Goal: Entertainment & Leisure: Consume media (video, audio)

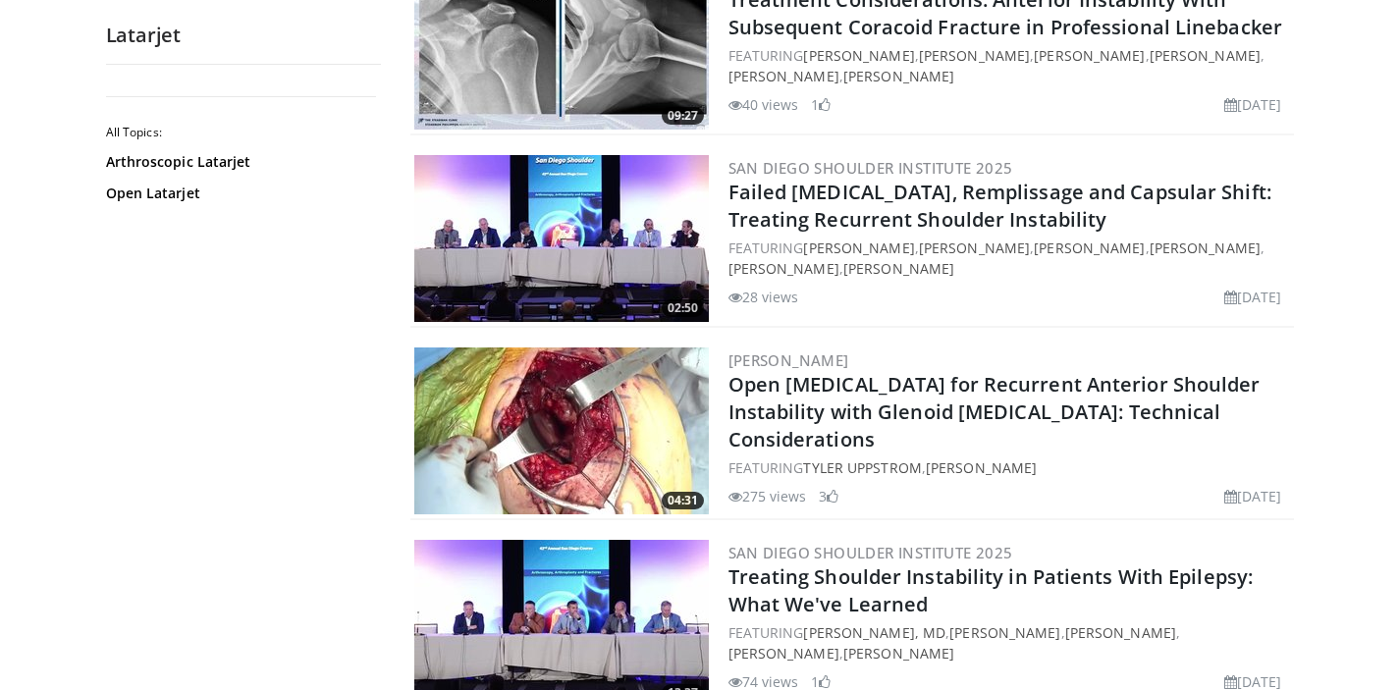
scroll to position [648, 0]
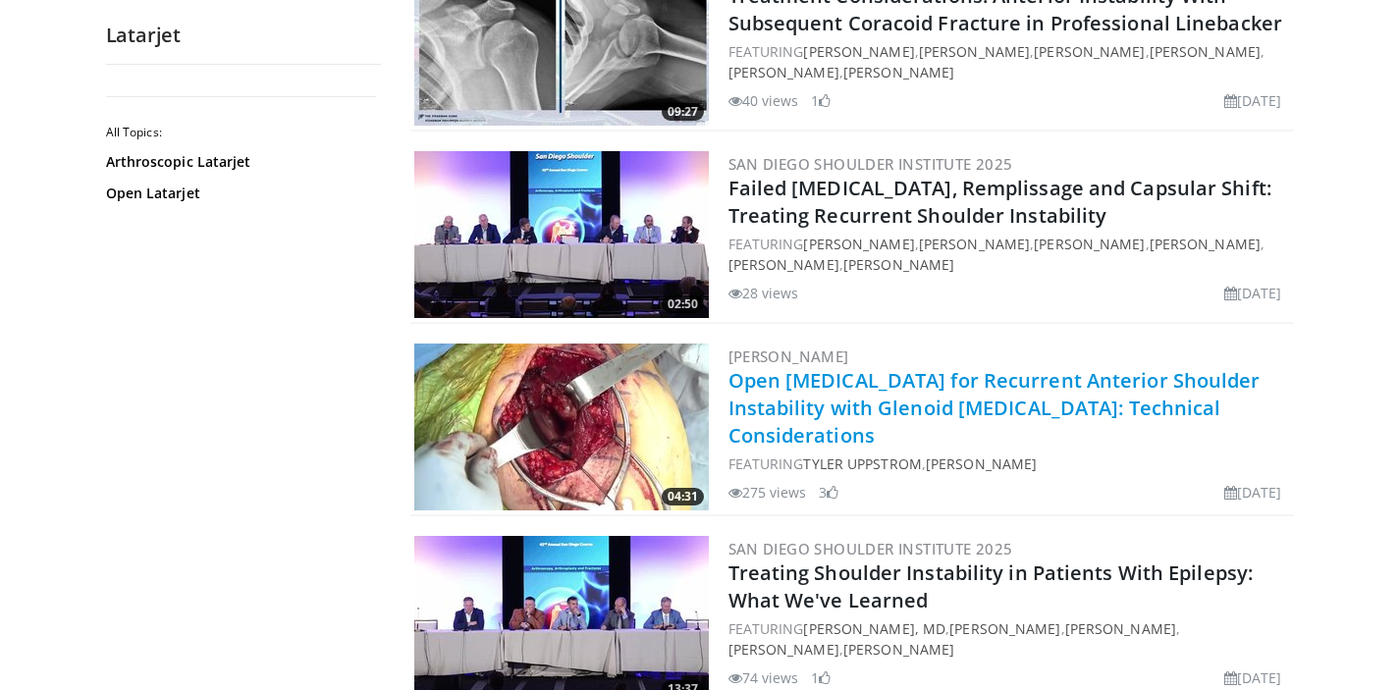
click at [995, 409] on link "Open Latarjet Procedure for Recurrent Anterior Shoulder Instability with Glenoi…" at bounding box center [995, 407] width 532 height 81
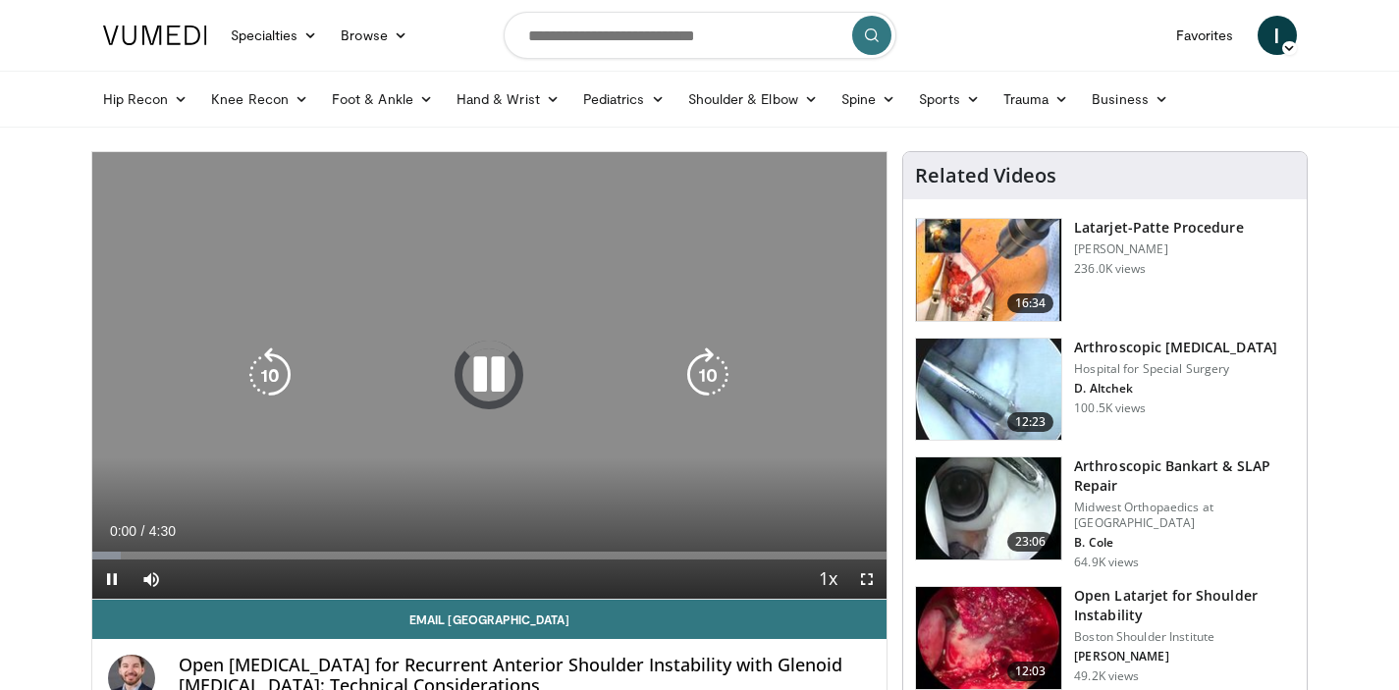
scroll to position [29, 0]
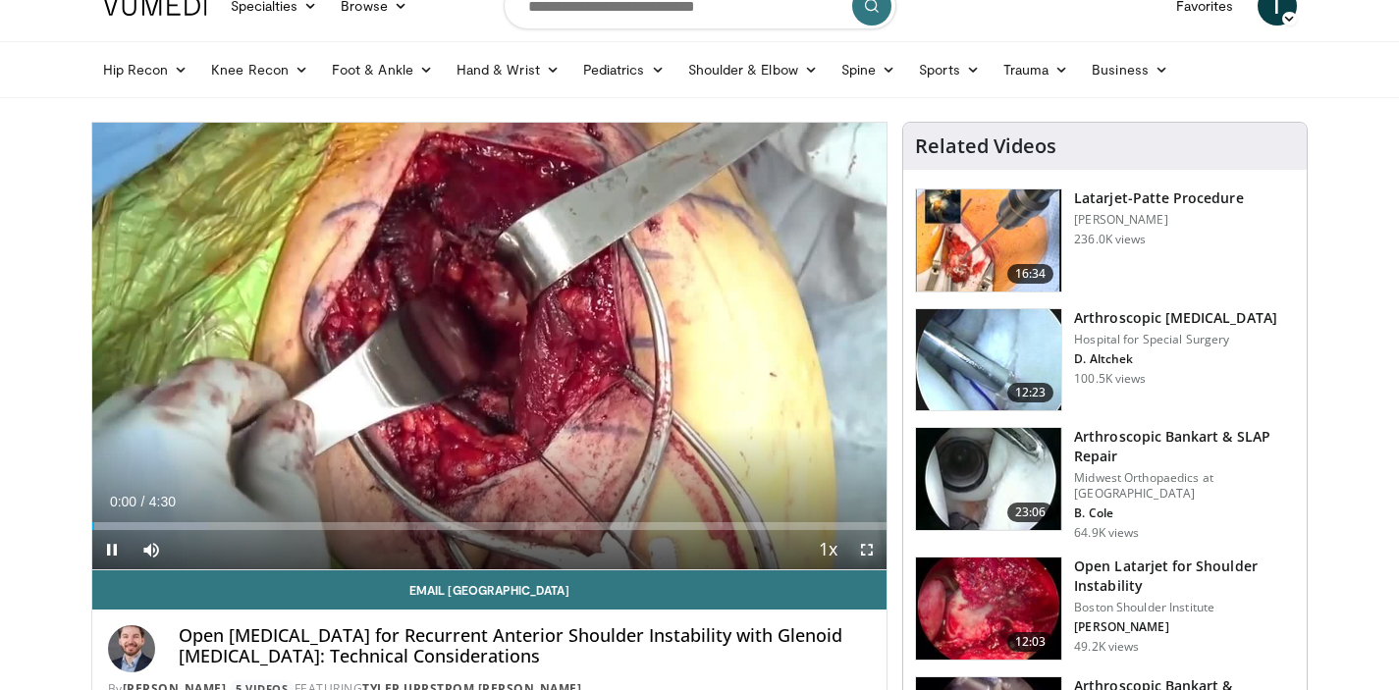
click at [867, 550] on span "Video Player" at bounding box center [866, 549] width 39 height 39
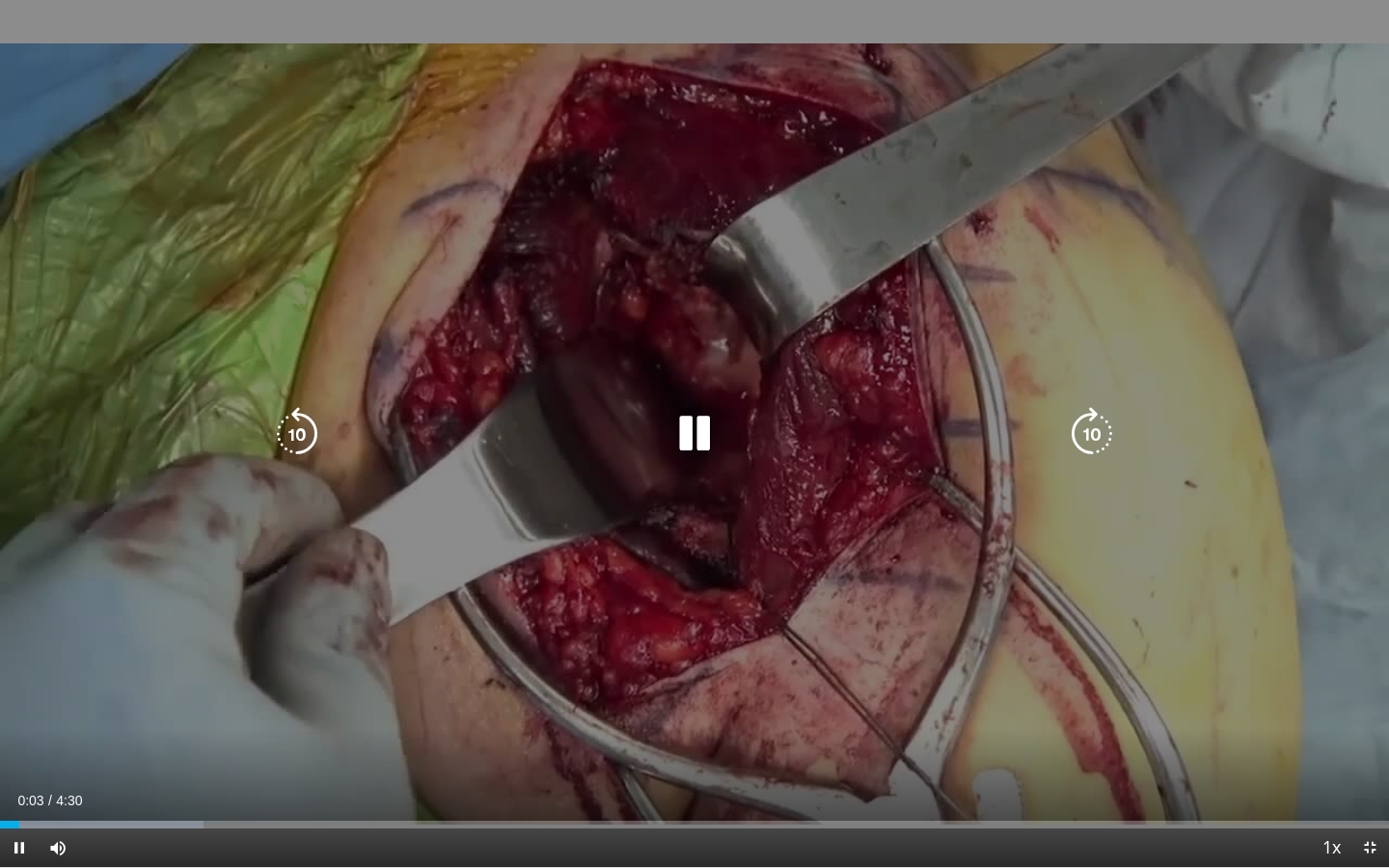
click at [623, 653] on div "10 seconds Tap to unmute" at bounding box center [694, 433] width 1389 height 867
click at [704, 528] on div "10 seconds Tap to unmute" at bounding box center [694, 433] width 1389 height 867
click at [690, 530] on div "10 seconds Tap to unmute" at bounding box center [694, 433] width 1389 height 867
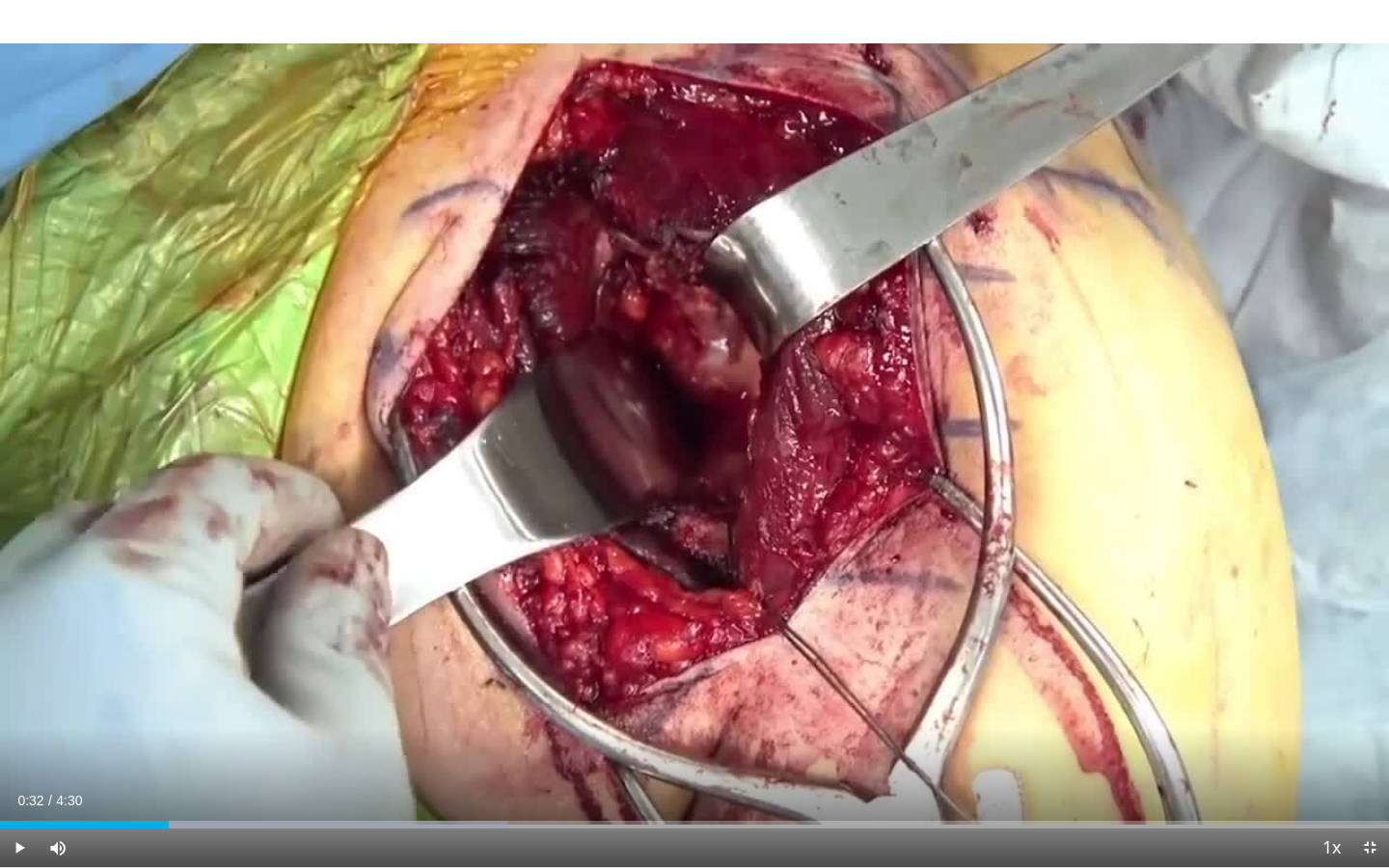
click at [690, 530] on div "10 seconds Tap to unmute" at bounding box center [694, 433] width 1389 height 867
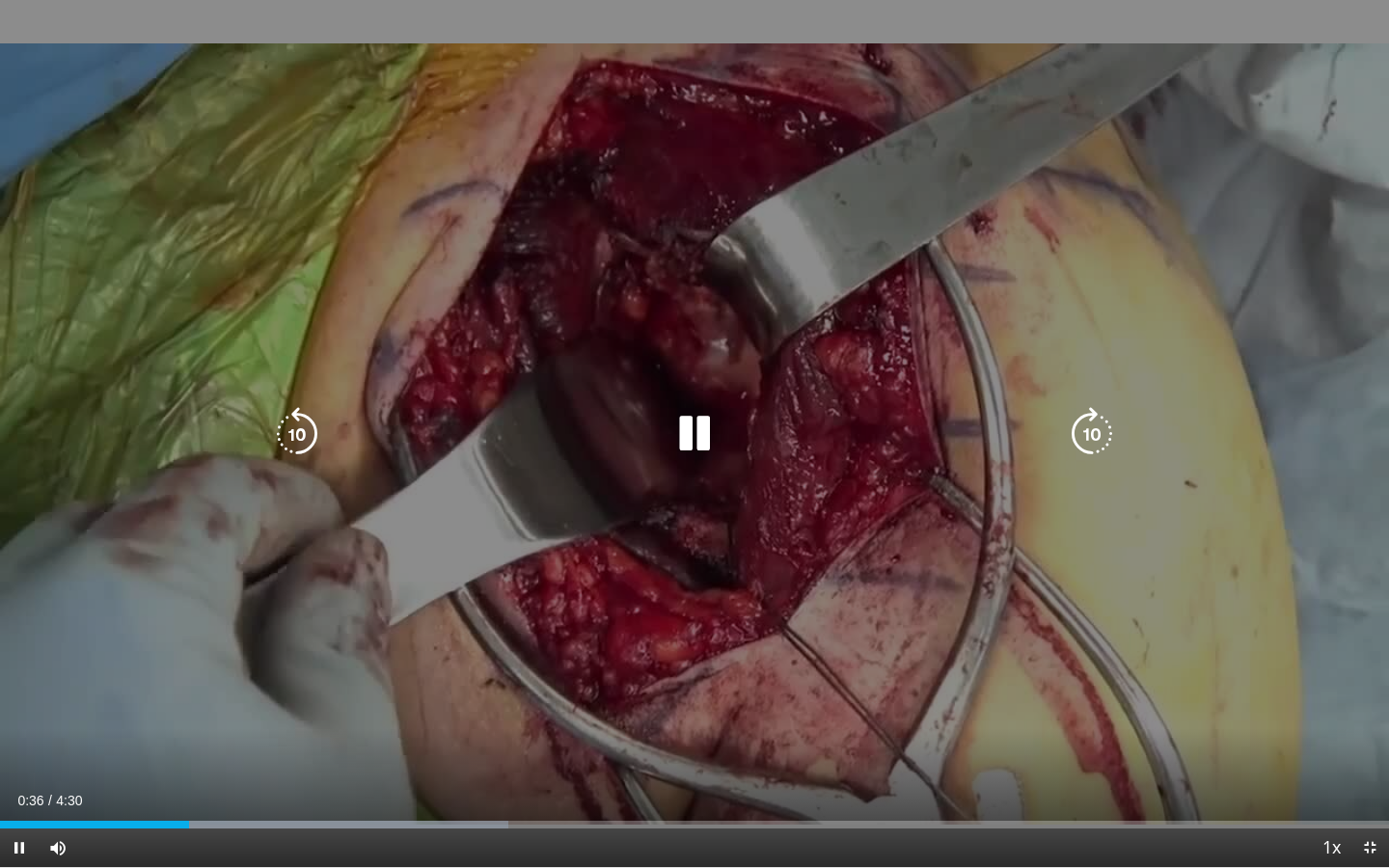
click at [699, 542] on div "10 seconds Tap to unmute" at bounding box center [694, 433] width 1389 height 867
click at [722, 578] on div "10 seconds Tap to unmute" at bounding box center [694, 433] width 1389 height 867
click at [767, 598] on div "10 seconds Tap to unmute" at bounding box center [694, 433] width 1389 height 867
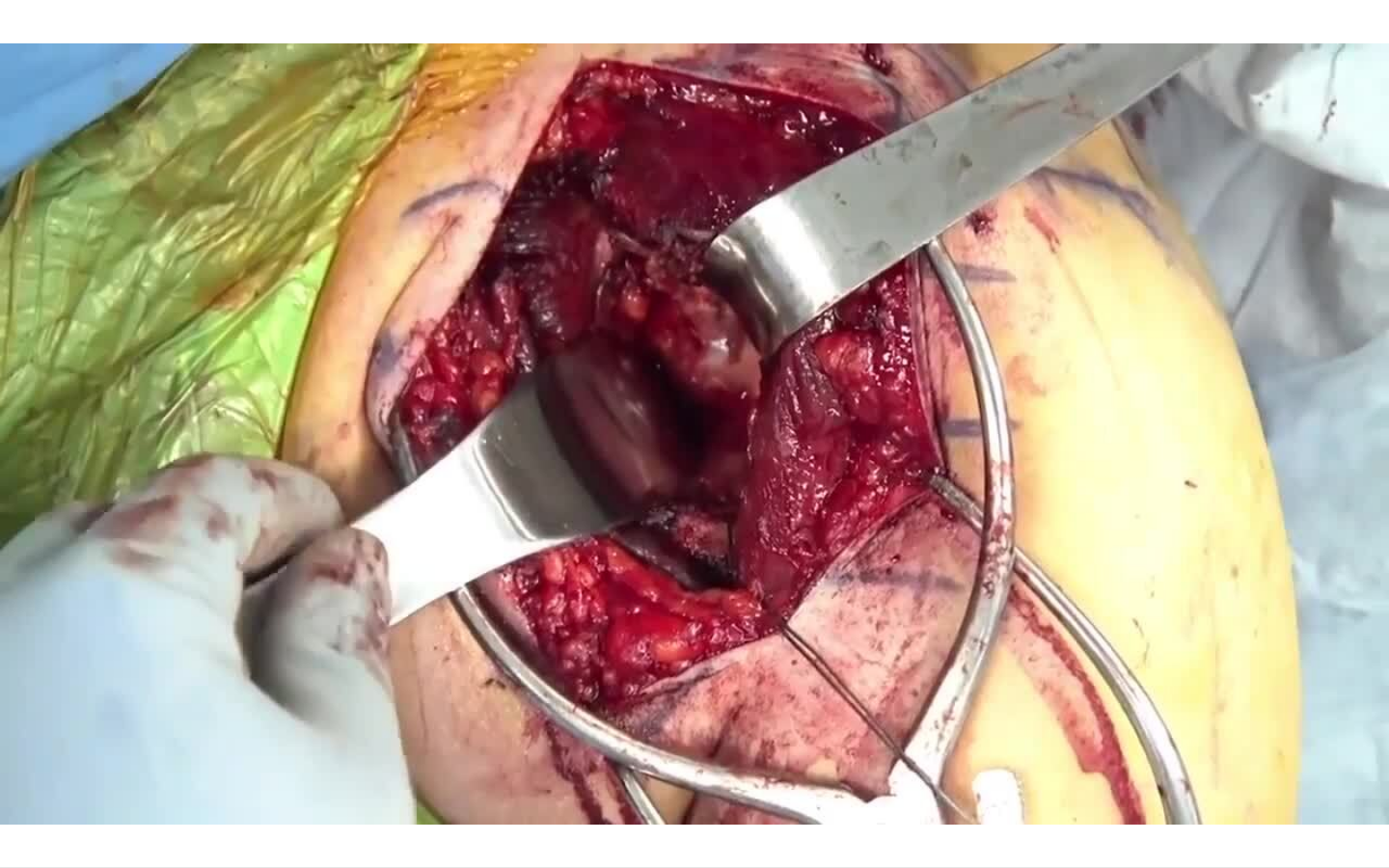
click at [767, 598] on div "10 seconds Tap to unmute" at bounding box center [694, 433] width 1389 height 867
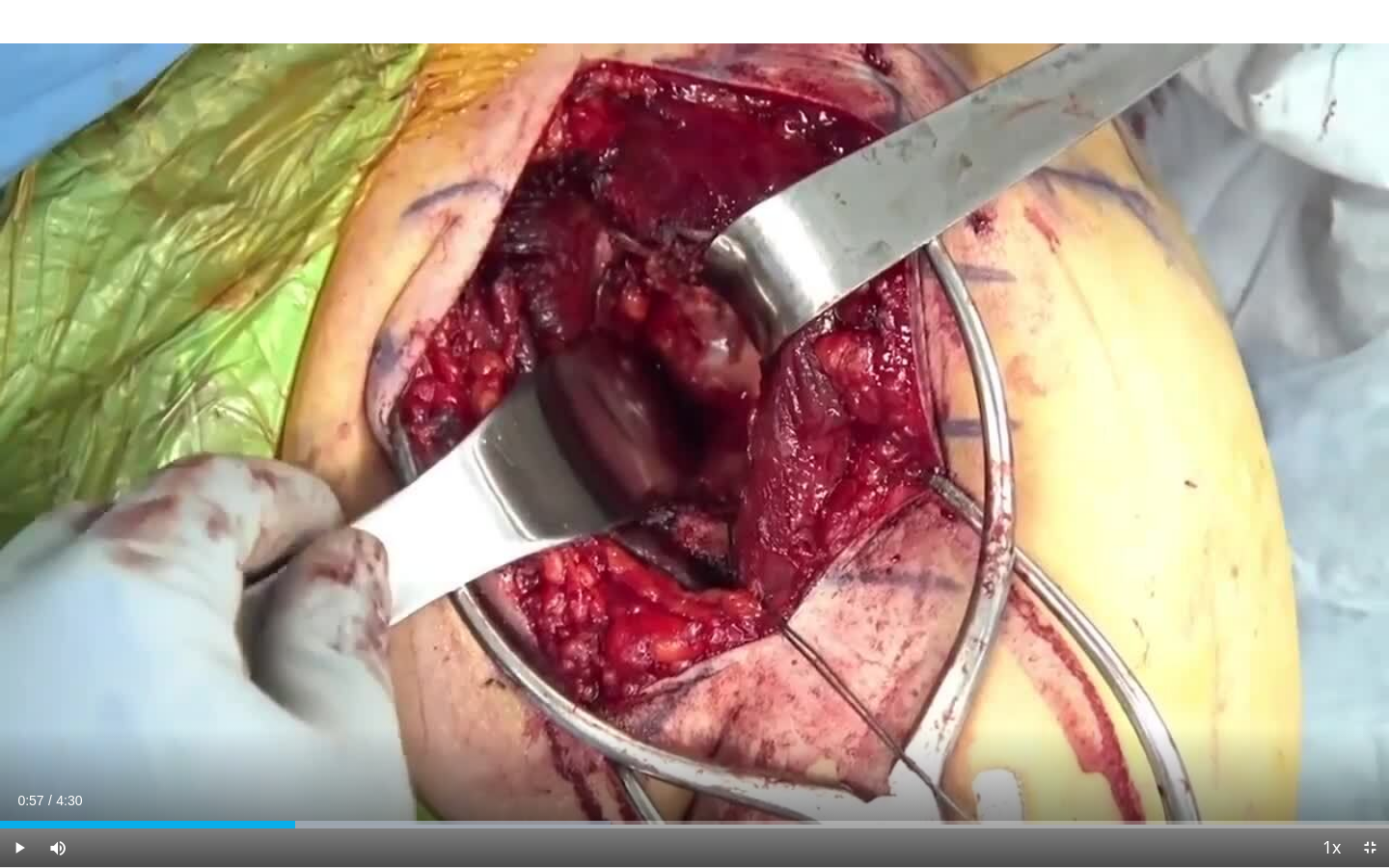
click at [767, 598] on div "10 seconds Tap to unmute" at bounding box center [694, 433] width 1389 height 867
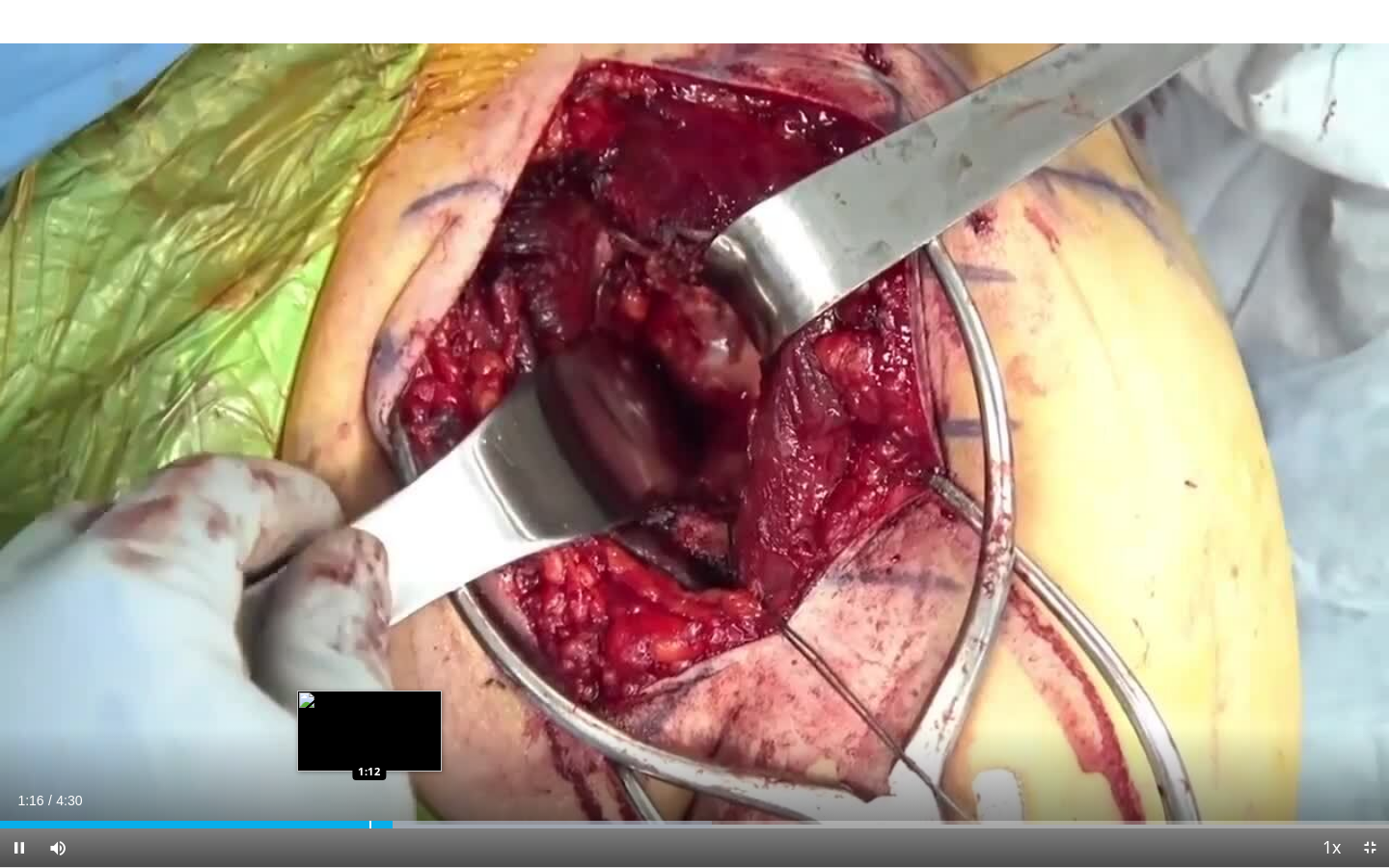
click at [369, 677] on div "Progress Bar" at bounding box center [370, 825] width 2 height 8
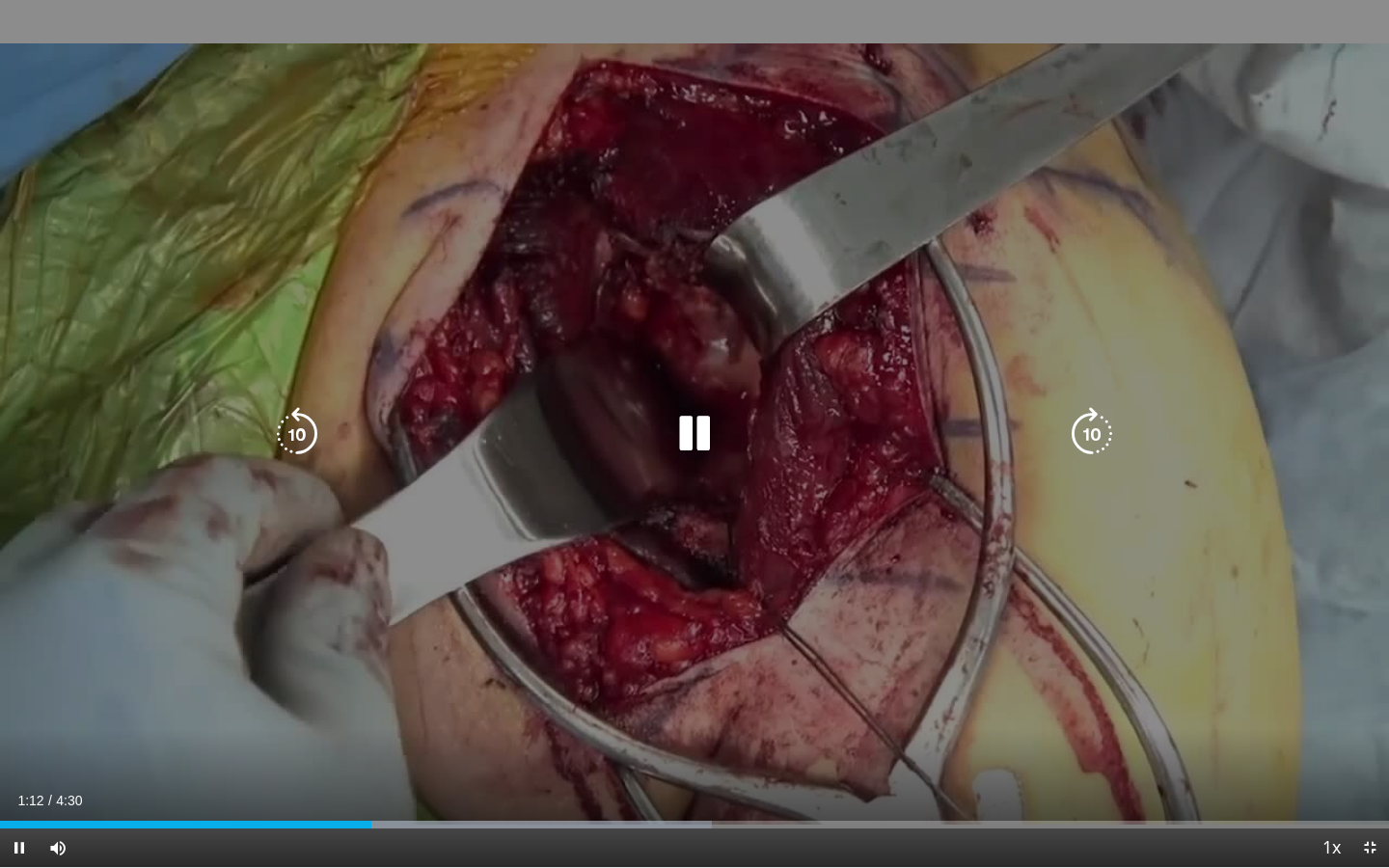
click at [579, 667] on div "10 seconds Tap to unmute" at bounding box center [694, 433] width 1389 height 867
click at [611, 635] on div "10 seconds Tap to unmute" at bounding box center [694, 433] width 1389 height 867
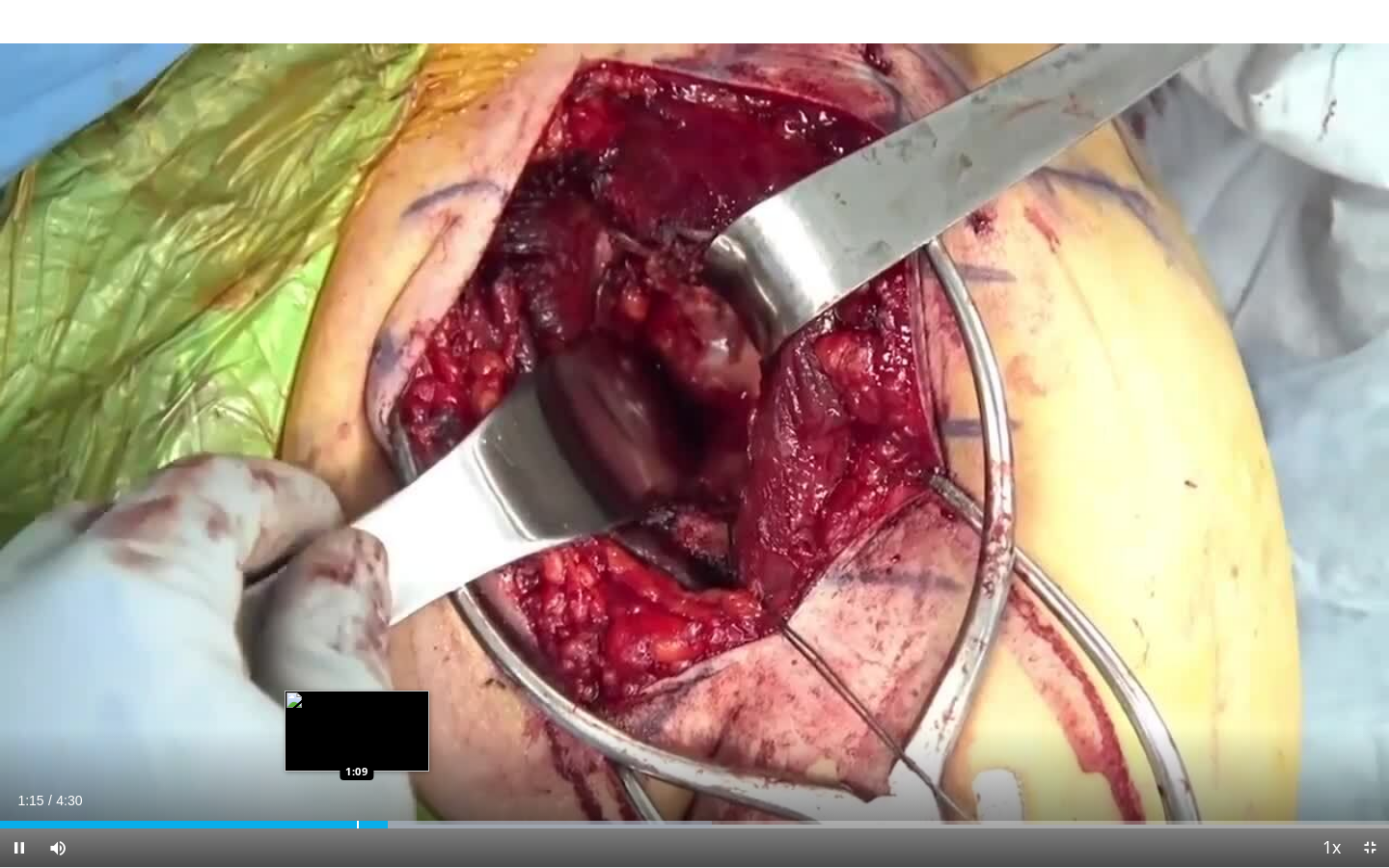
click at [355, 677] on div "1:15" at bounding box center [194, 825] width 388 height 8
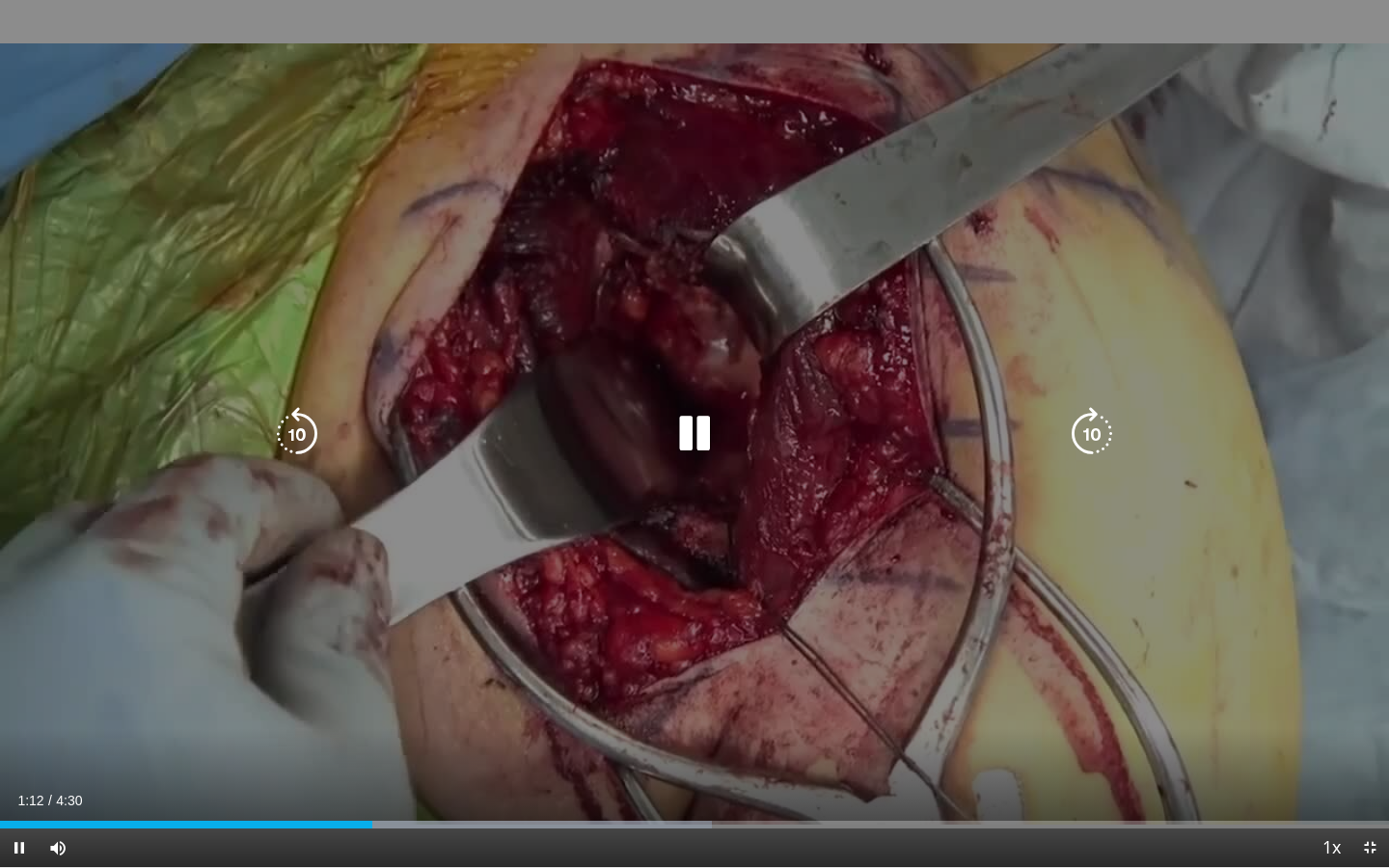
click at [388, 674] on div "10 seconds Tap to unmute" at bounding box center [694, 433] width 1389 height 867
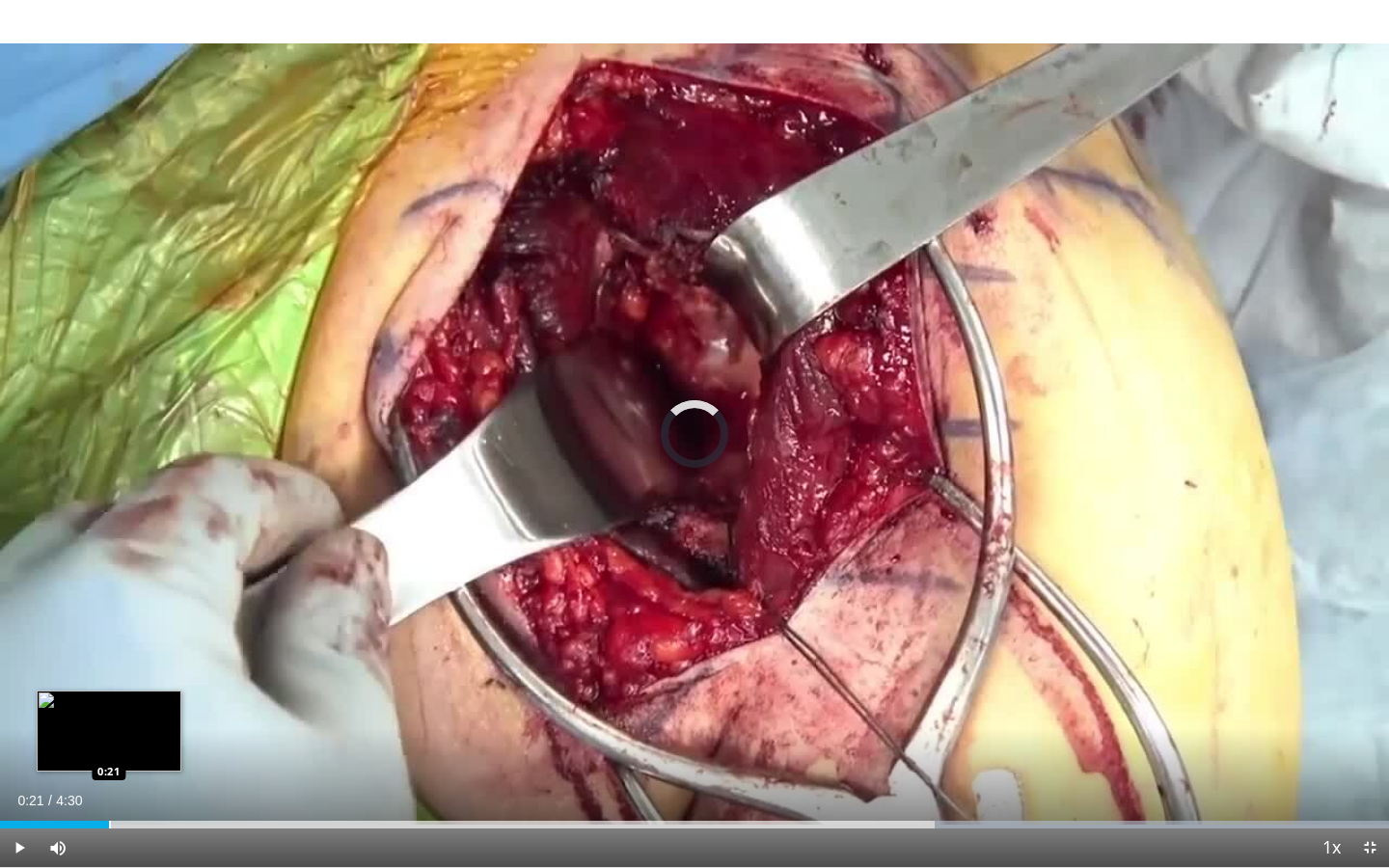
click at [109, 677] on div "Progress Bar" at bounding box center [110, 825] width 2 height 8
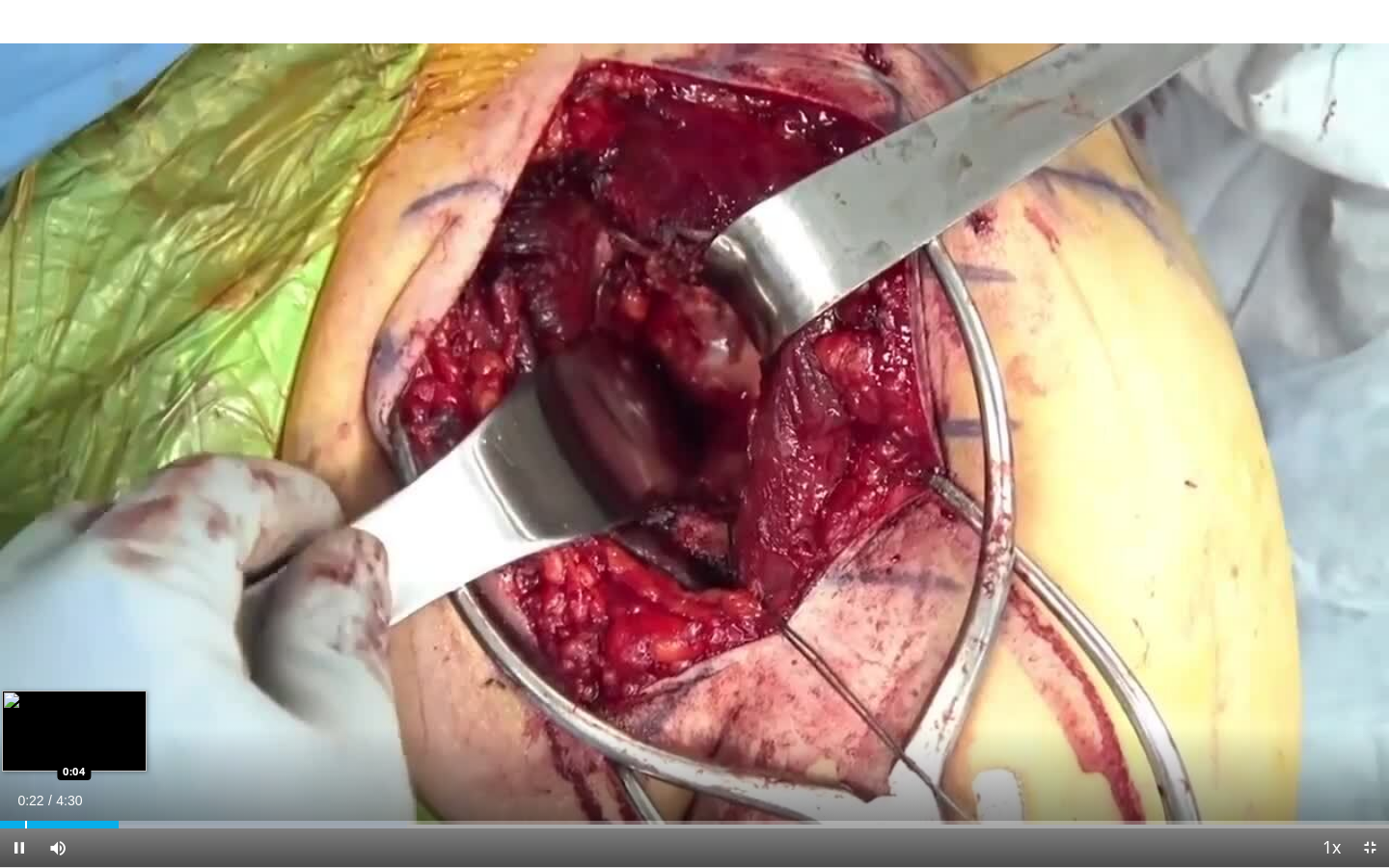
click at [26, 677] on div "Progress Bar" at bounding box center [27, 825] width 2 height 8
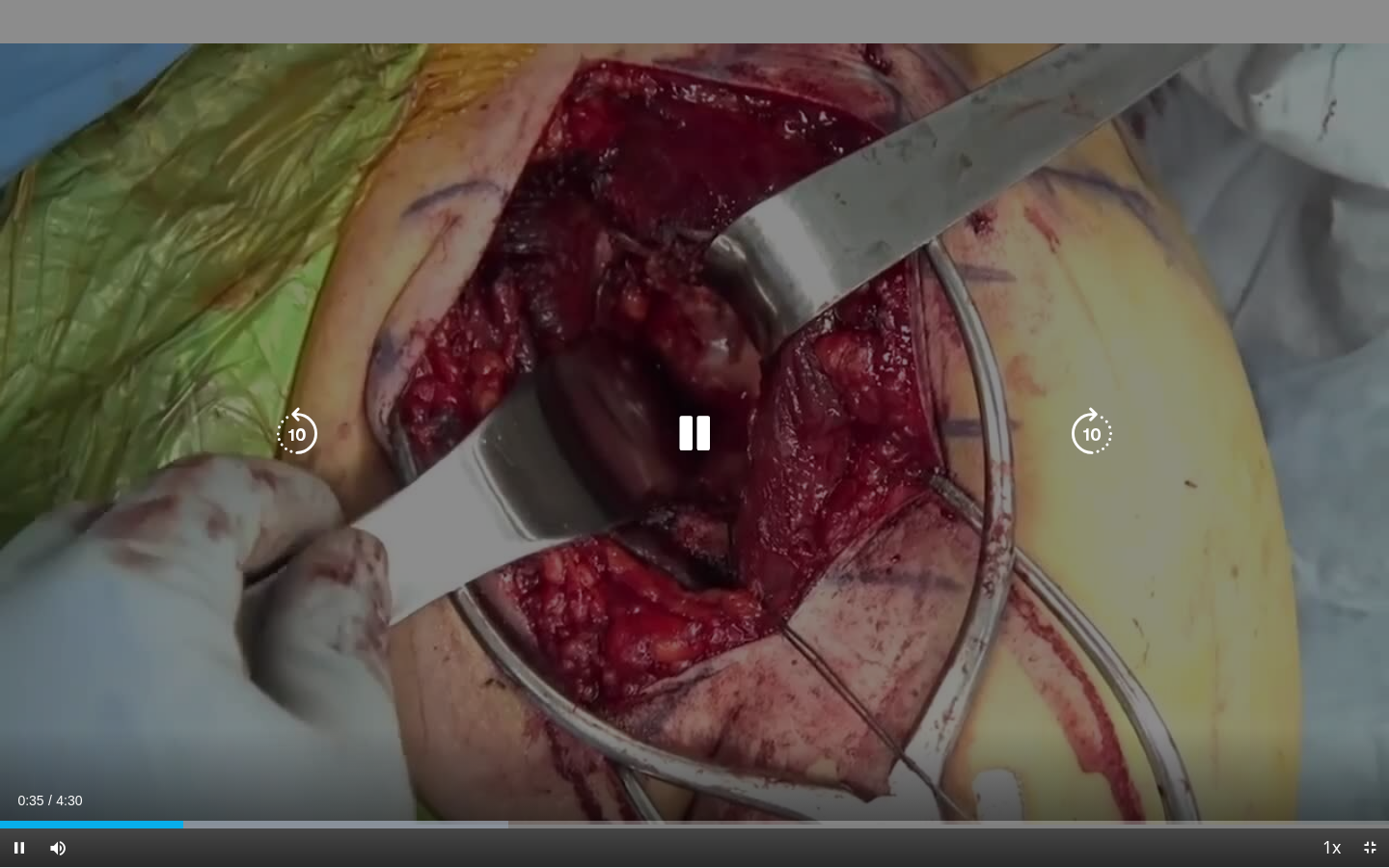
click at [337, 626] on div "10 seconds Tap to unmute" at bounding box center [694, 433] width 1389 height 867
click at [356, 623] on div "10 seconds Tap to unmute" at bounding box center [694, 433] width 1389 height 867
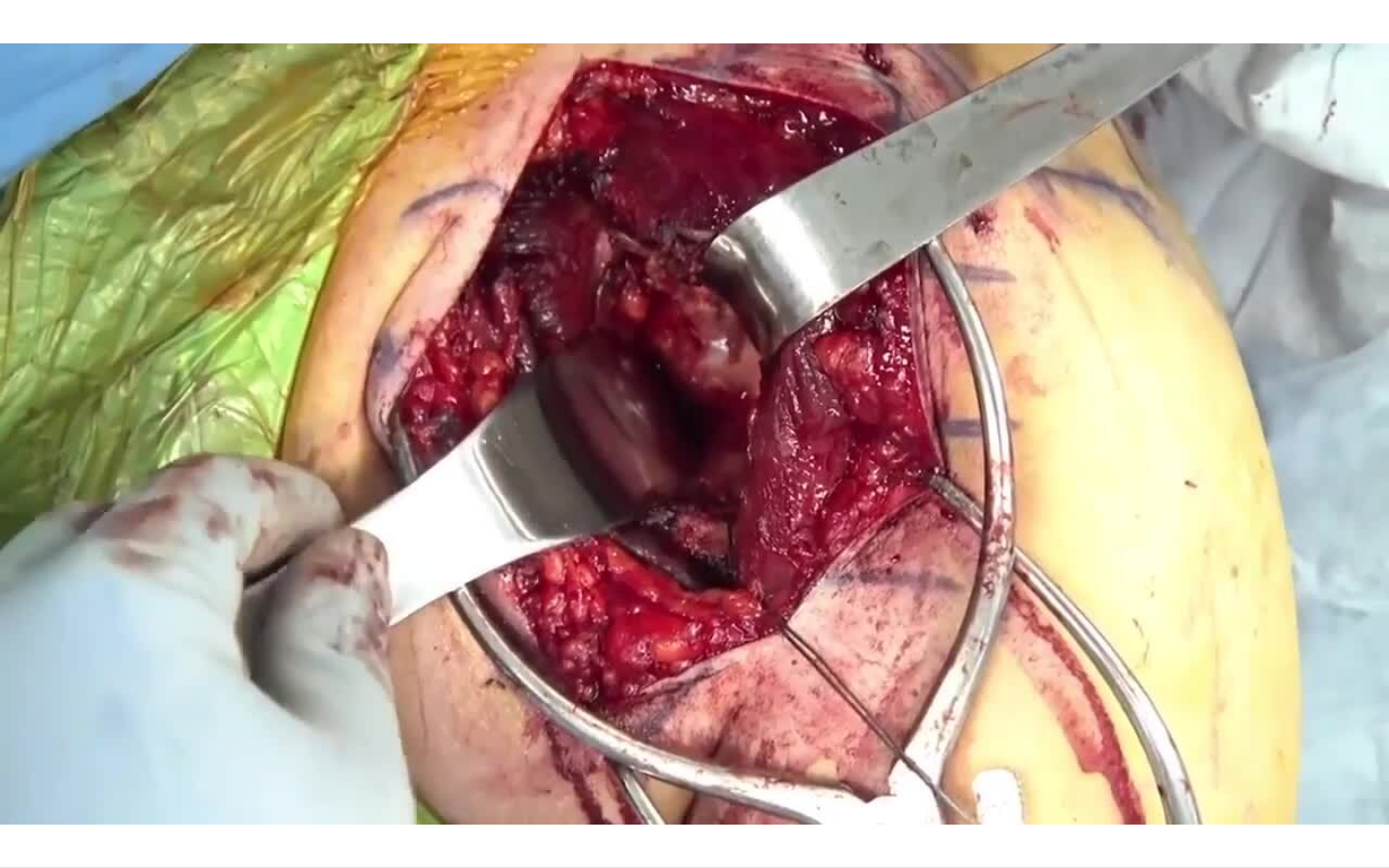
click at [356, 623] on div "10 seconds Tap to unmute" at bounding box center [694, 433] width 1389 height 867
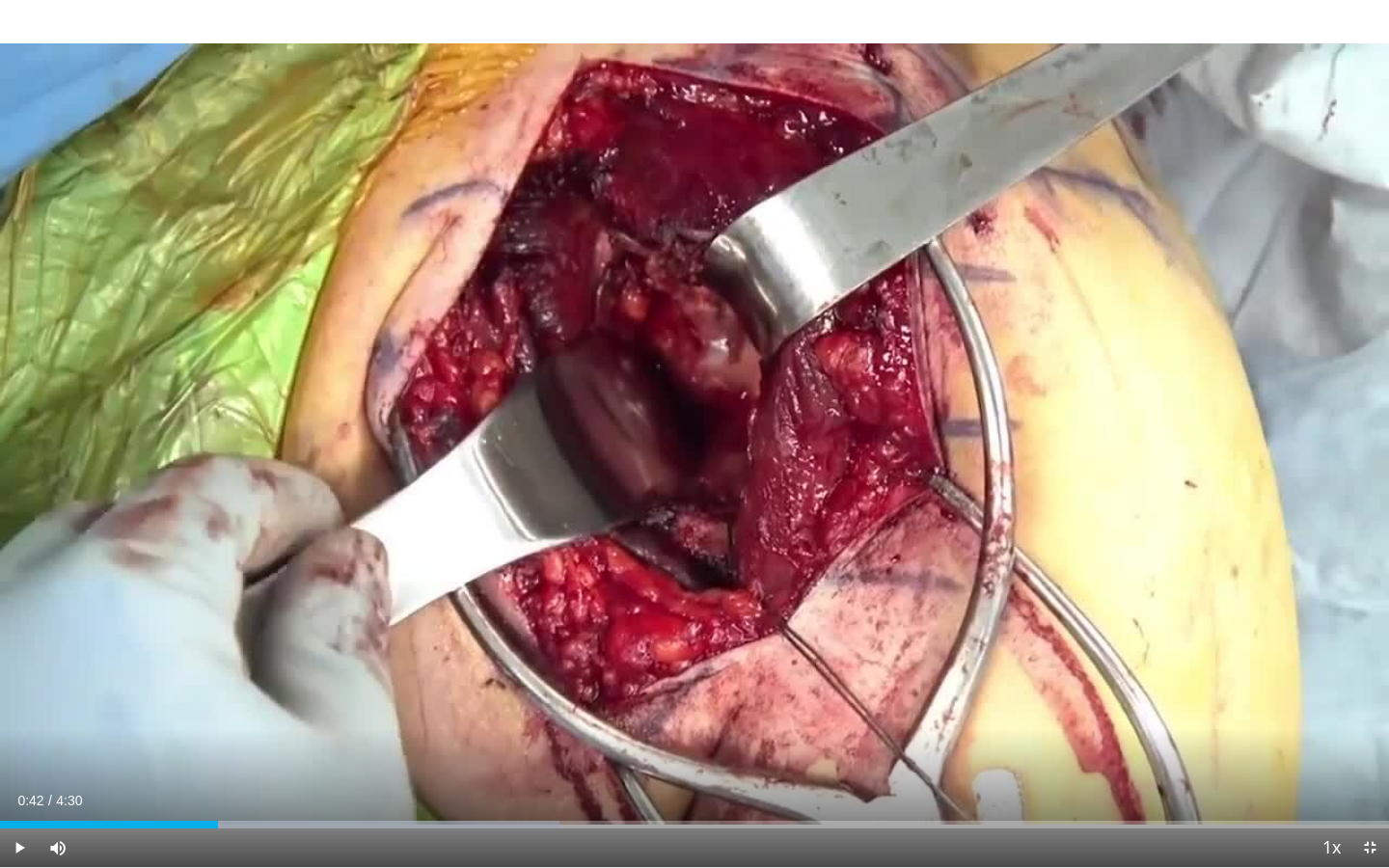
click at [356, 623] on div "10 seconds Tap to unmute" at bounding box center [694, 433] width 1389 height 867
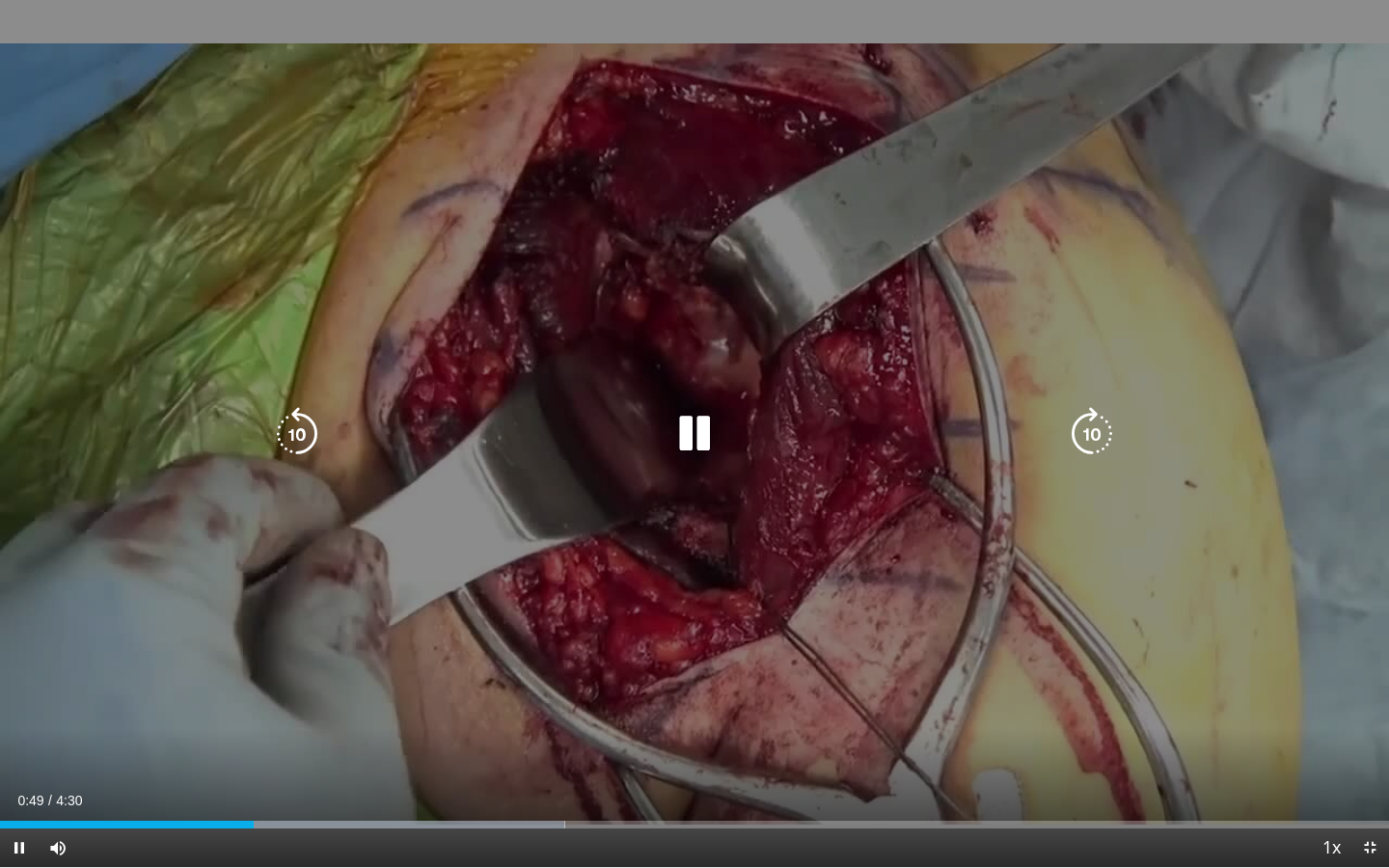
click at [375, 610] on div "10 seconds Tap to unmute" at bounding box center [694, 433] width 1389 height 867
click at [401, 621] on div "10 seconds Tap to unmute" at bounding box center [694, 433] width 1389 height 867
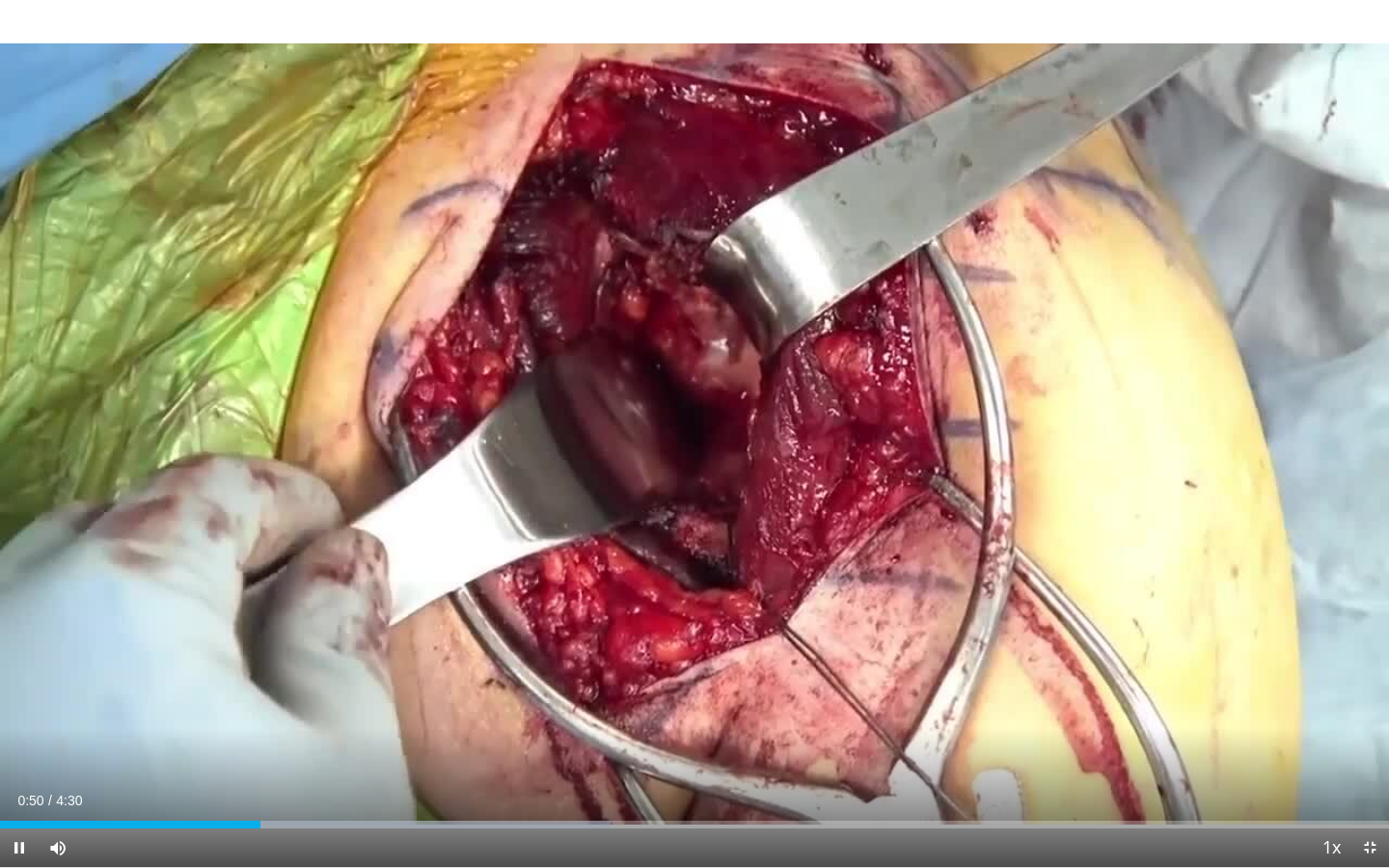
click at [401, 621] on div "10 seconds Tap to unmute" at bounding box center [694, 433] width 1389 height 867
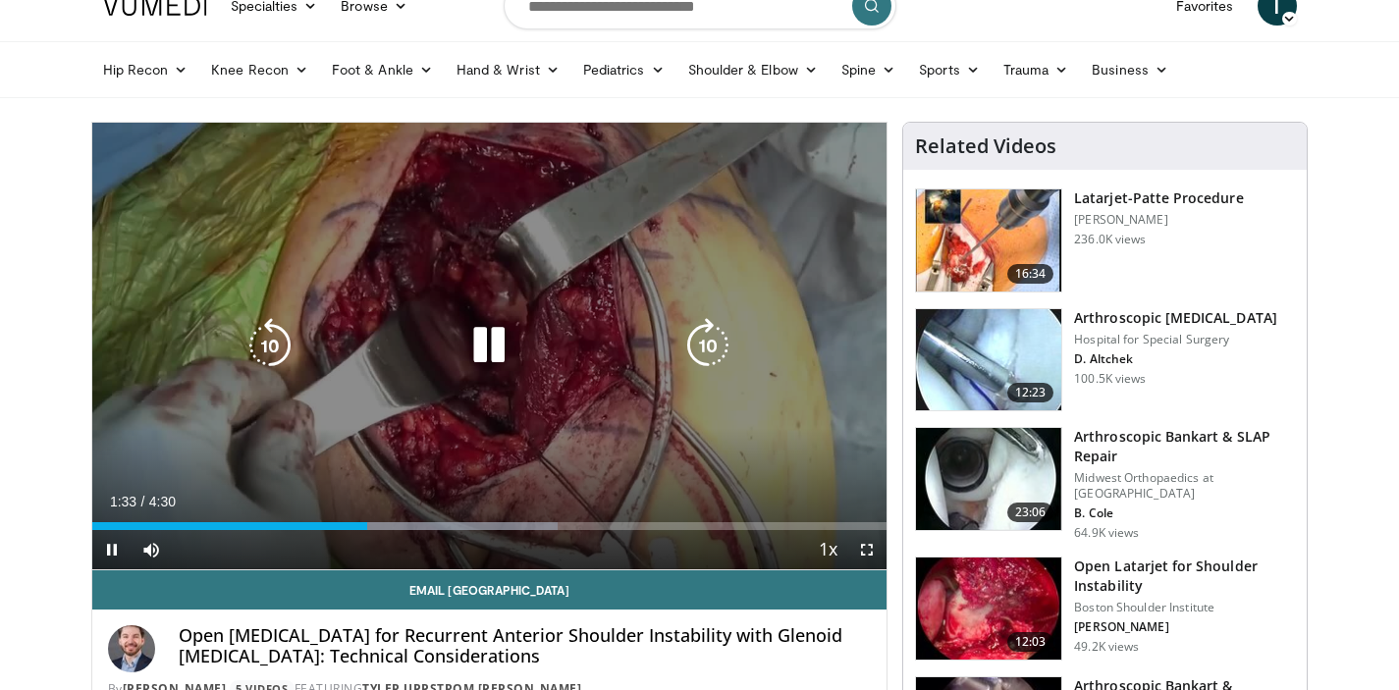
click at [638, 435] on div "10 seconds Tap to unmute" at bounding box center [489, 346] width 795 height 447
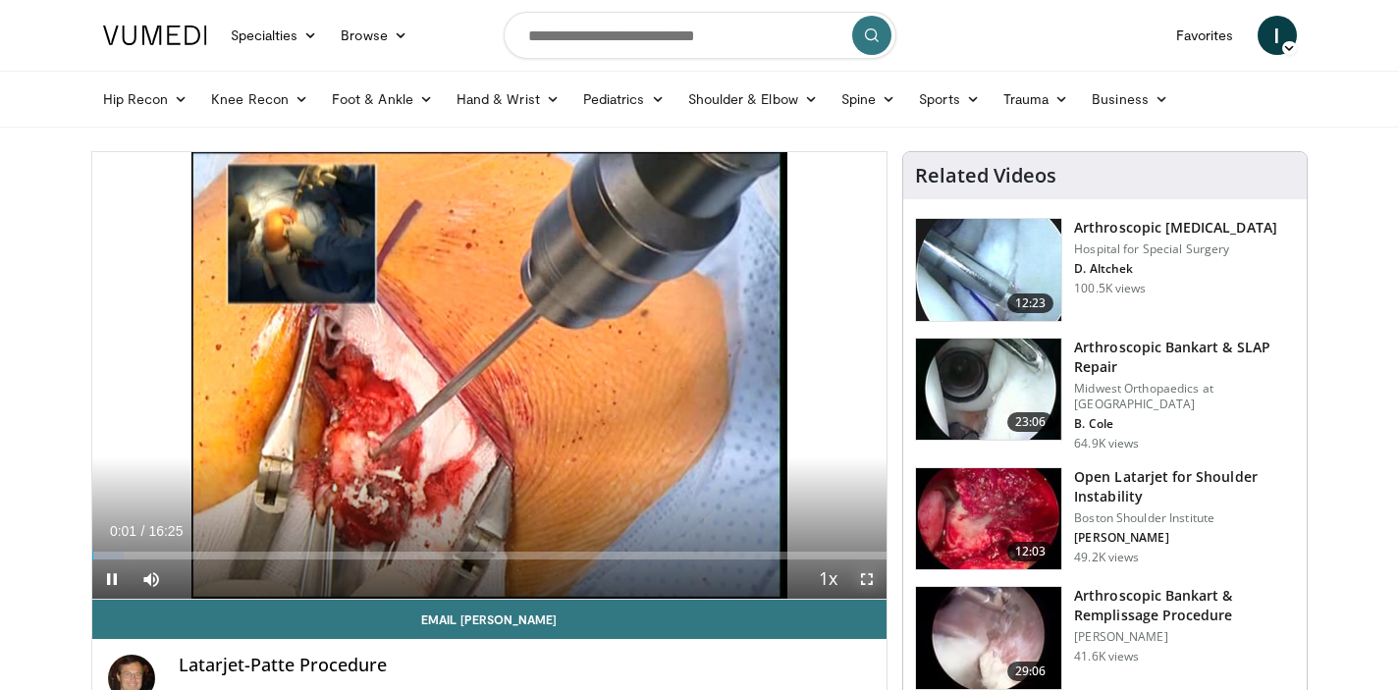
click at [866, 577] on span "Video Player" at bounding box center [866, 579] width 39 height 39
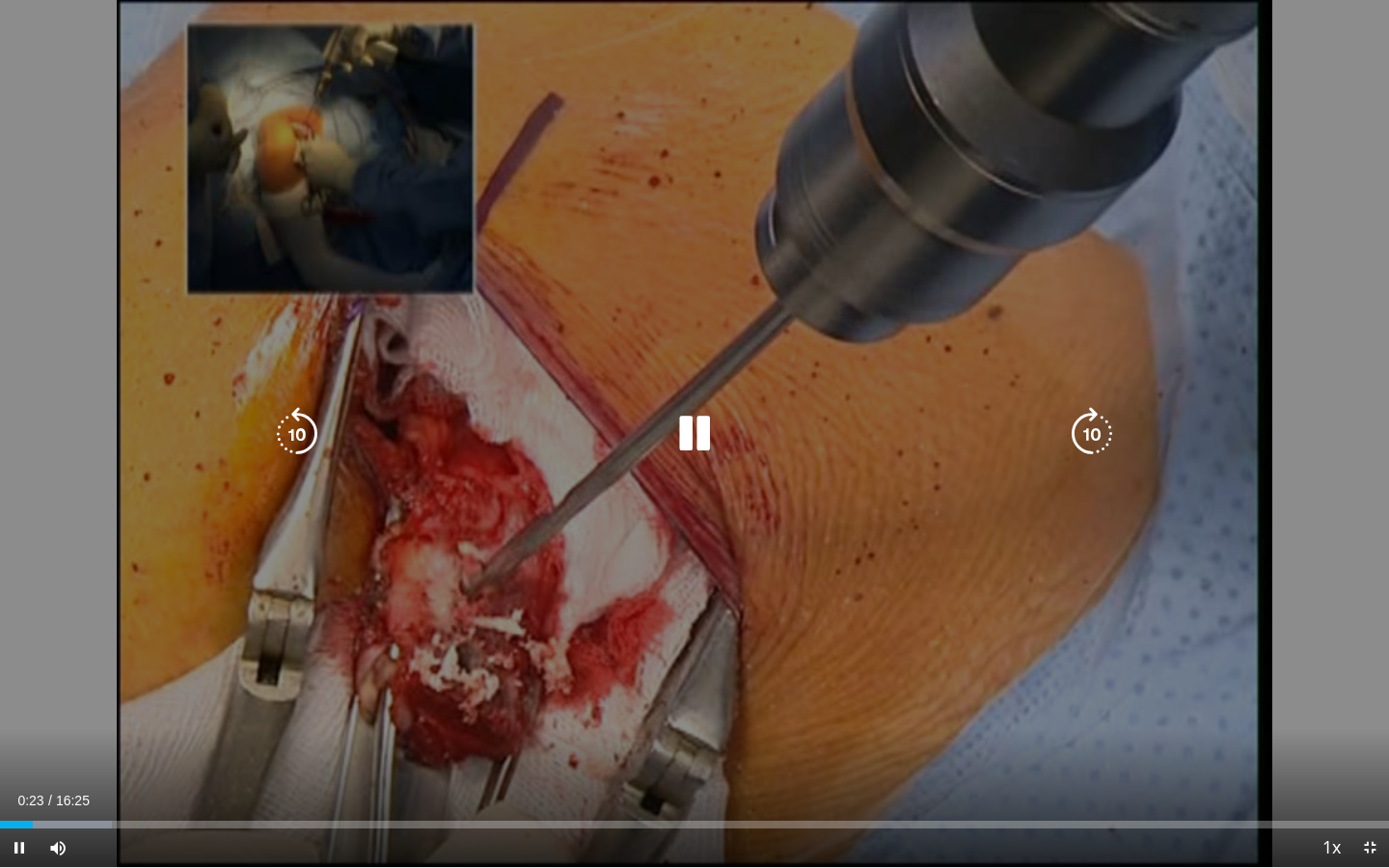
click at [1108, 677] on div "10 seconds Tap to unmute" at bounding box center [694, 433] width 1389 height 867
click at [382, 677] on div "10 seconds Tap to unmute" at bounding box center [694, 433] width 1389 height 867
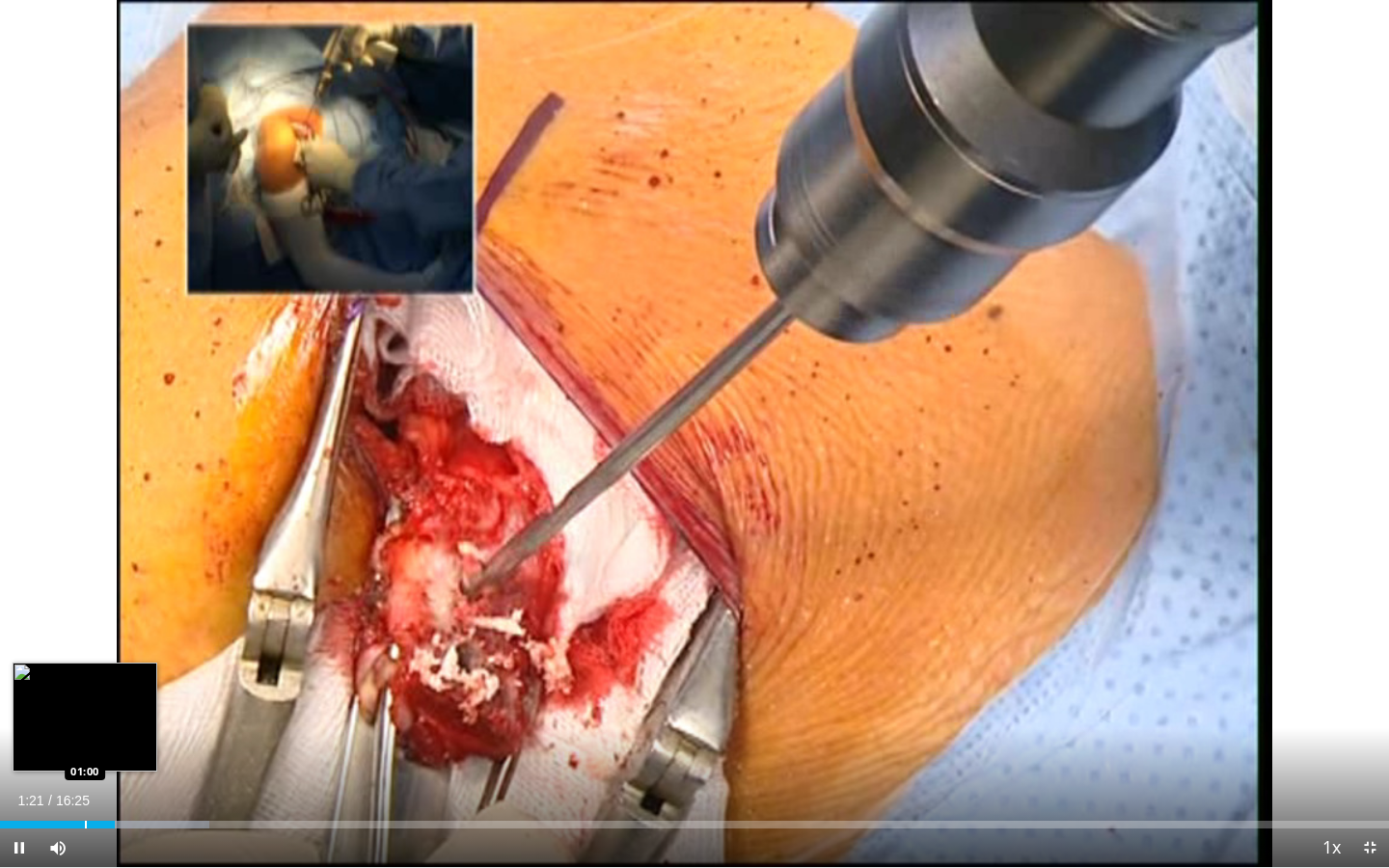
click at [84, 677] on div "Progress Bar" at bounding box center [85, 825] width 2 height 8
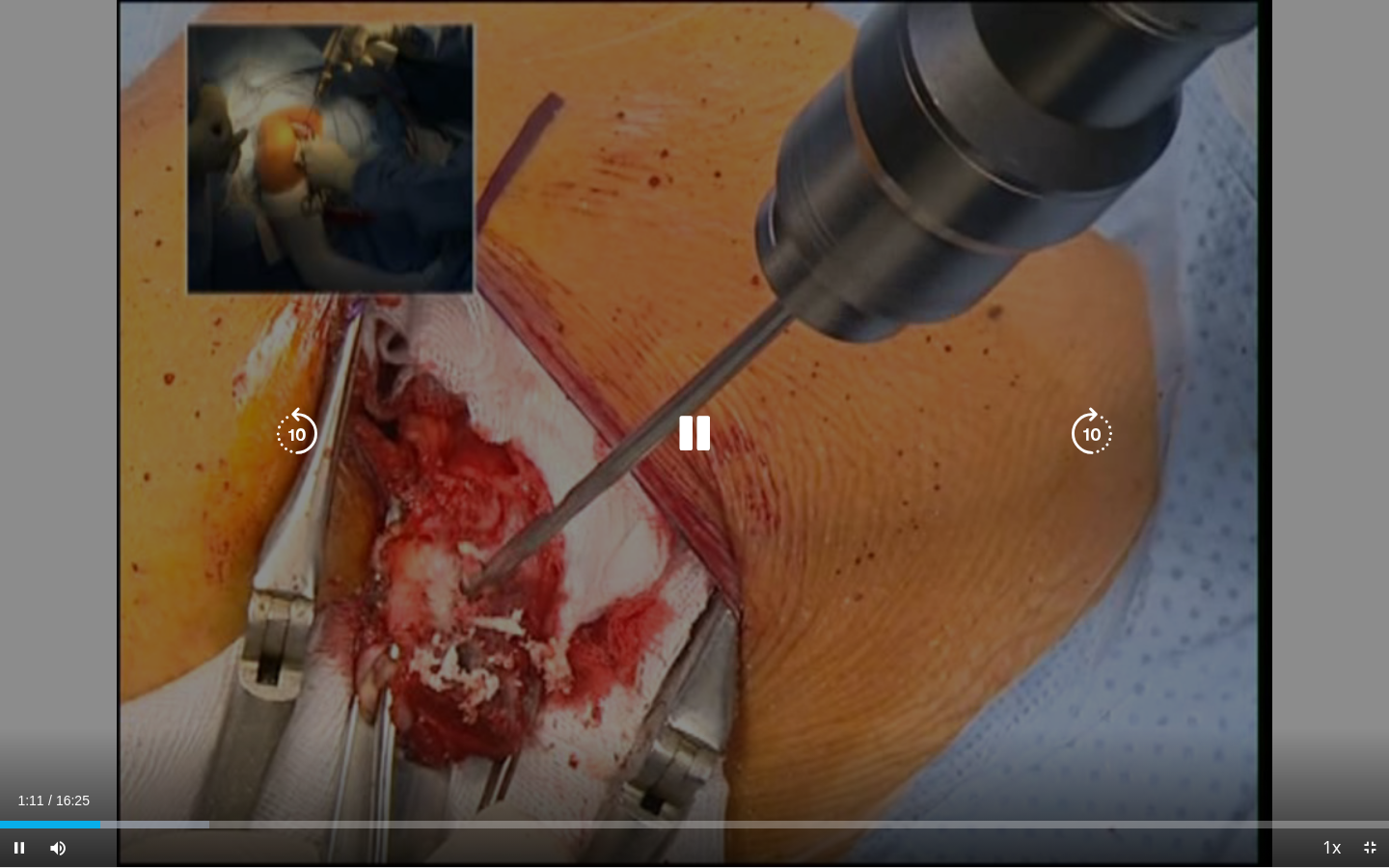
click at [383, 605] on div "10 seconds Tap to unmute" at bounding box center [694, 433] width 1389 height 867
click at [513, 630] on div "10 seconds Tap to unmute" at bounding box center [694, 433] width 1389 height 867
click at [568, 637] on div "10 seconds Tap to unmute" at bounding box center [694, 433] width 1389 height 867
click at [570, 638] on div "10 seconds Tap to unmute" at bounding box center [694, 433] width 1389 height 867
click at [579, 638] on div "10 seconds Tap to unmute" at bounding box center [694, 433] width 1389 height 867
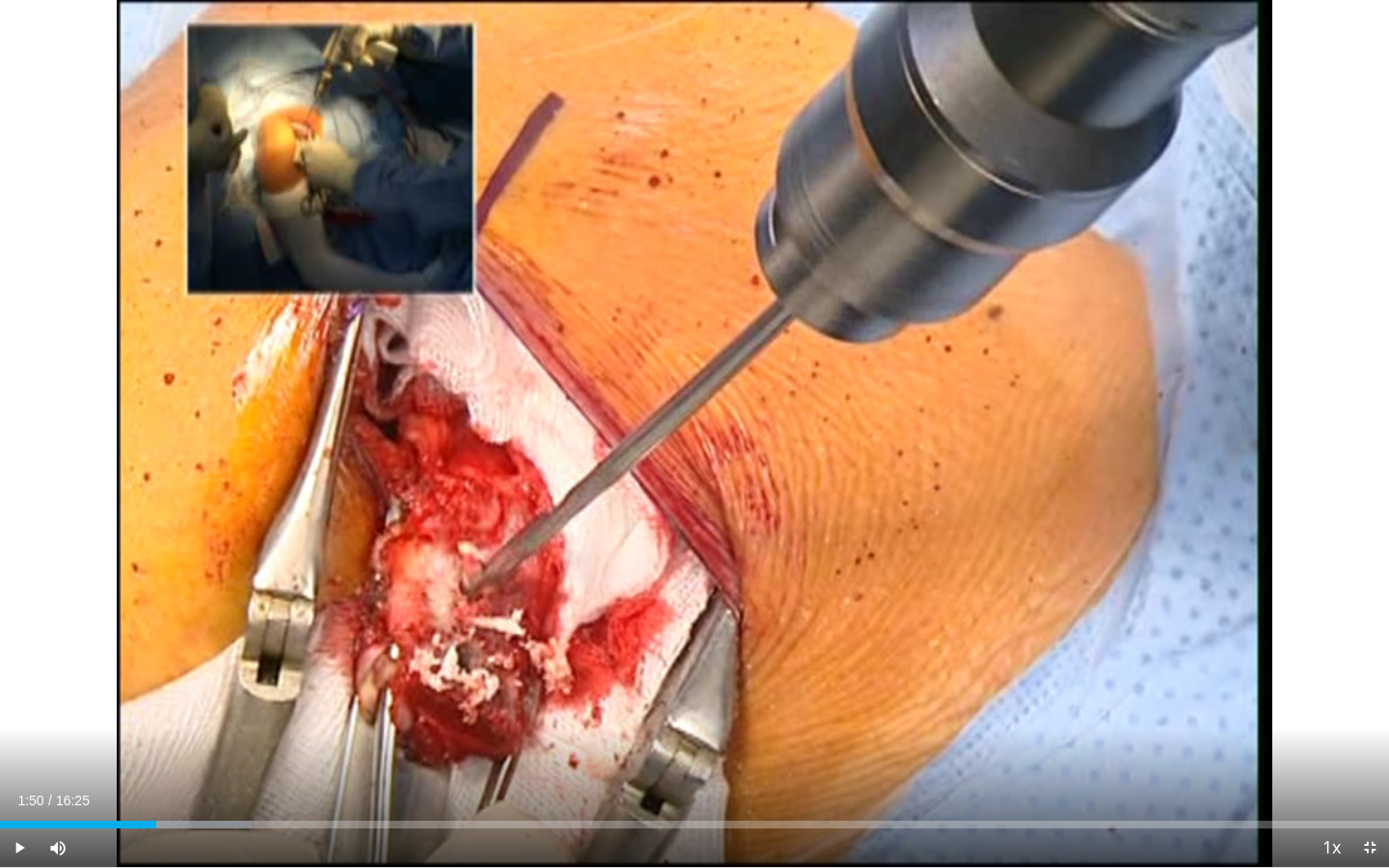
click at [579, 638] on div "10 seconds Tap to unmute" at bounding box center [694, 433] width 1389 height 867
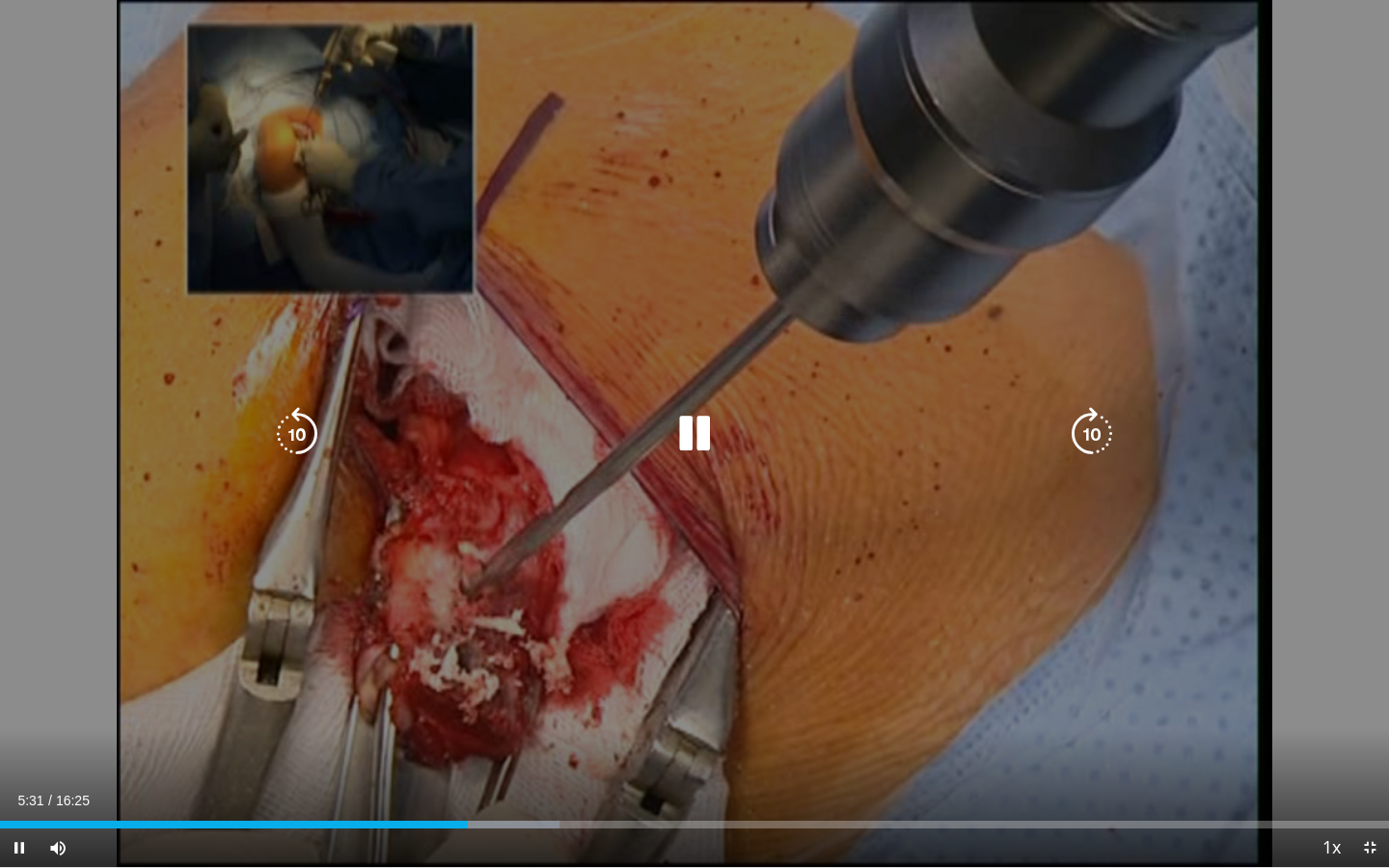
click at [633, 554] on div "10 seconds Tap to unmute" at bounding box center [694, 433] width 1389 height 867
click at [692, 435] on icon "Video Player" at bounding box center [694, 433] width 54 height 54
click at [809, 563] on div "10 seconds Tap to unmute" at bounding box center [694, 433] width 1389 height 867
click at [827, 618] on div "10 seconds Tap to unmute" at bounding box center [694, 433] width 1389 height 867
click at [846, 624] on div "10 seconds Tap to unmute" at bounding box center [694, 433] width 1389 height 867
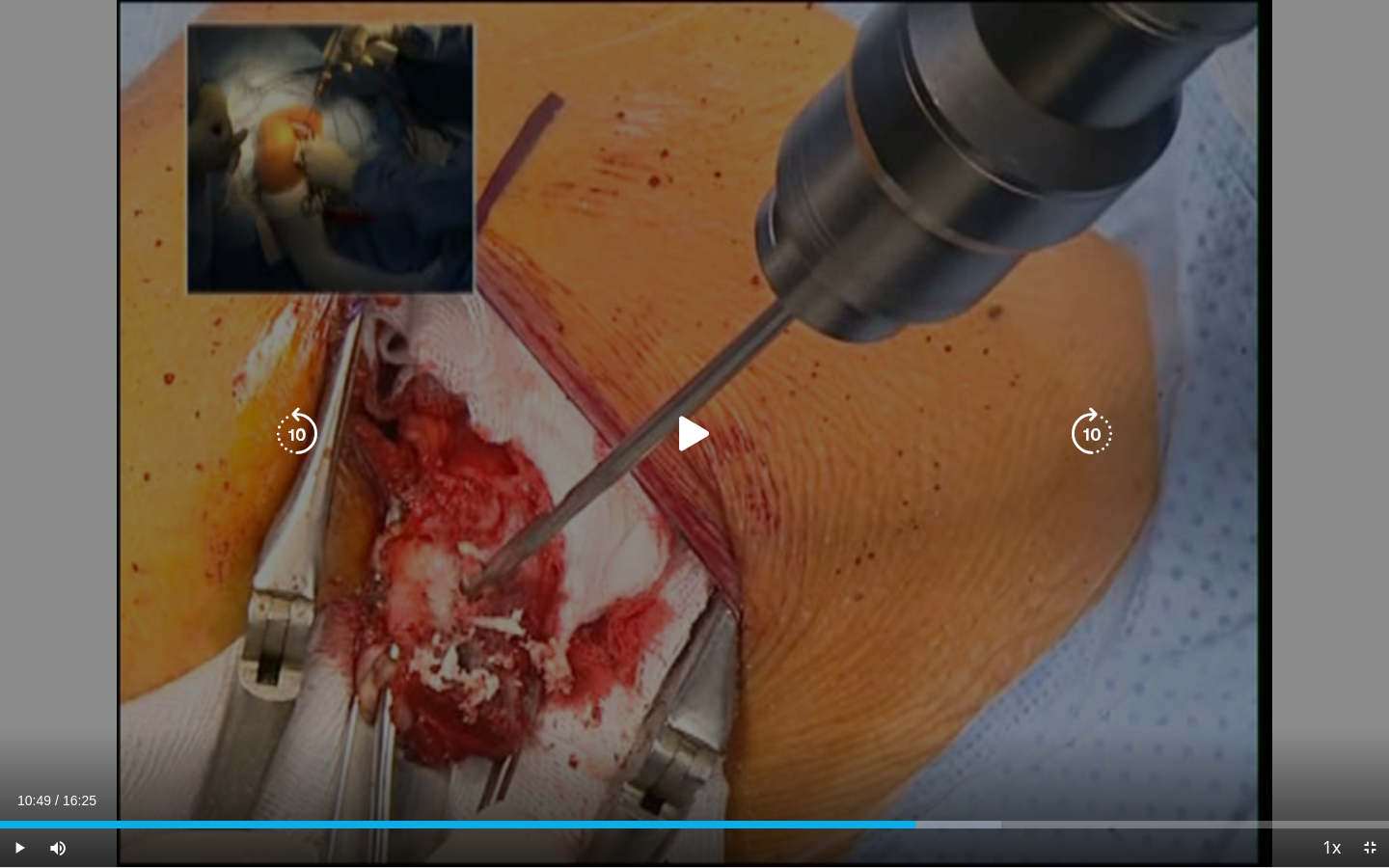
click at [865, 609] on div "10 seconds Tap to unmute" at bounding box center [694, 433] width 1389 height 867
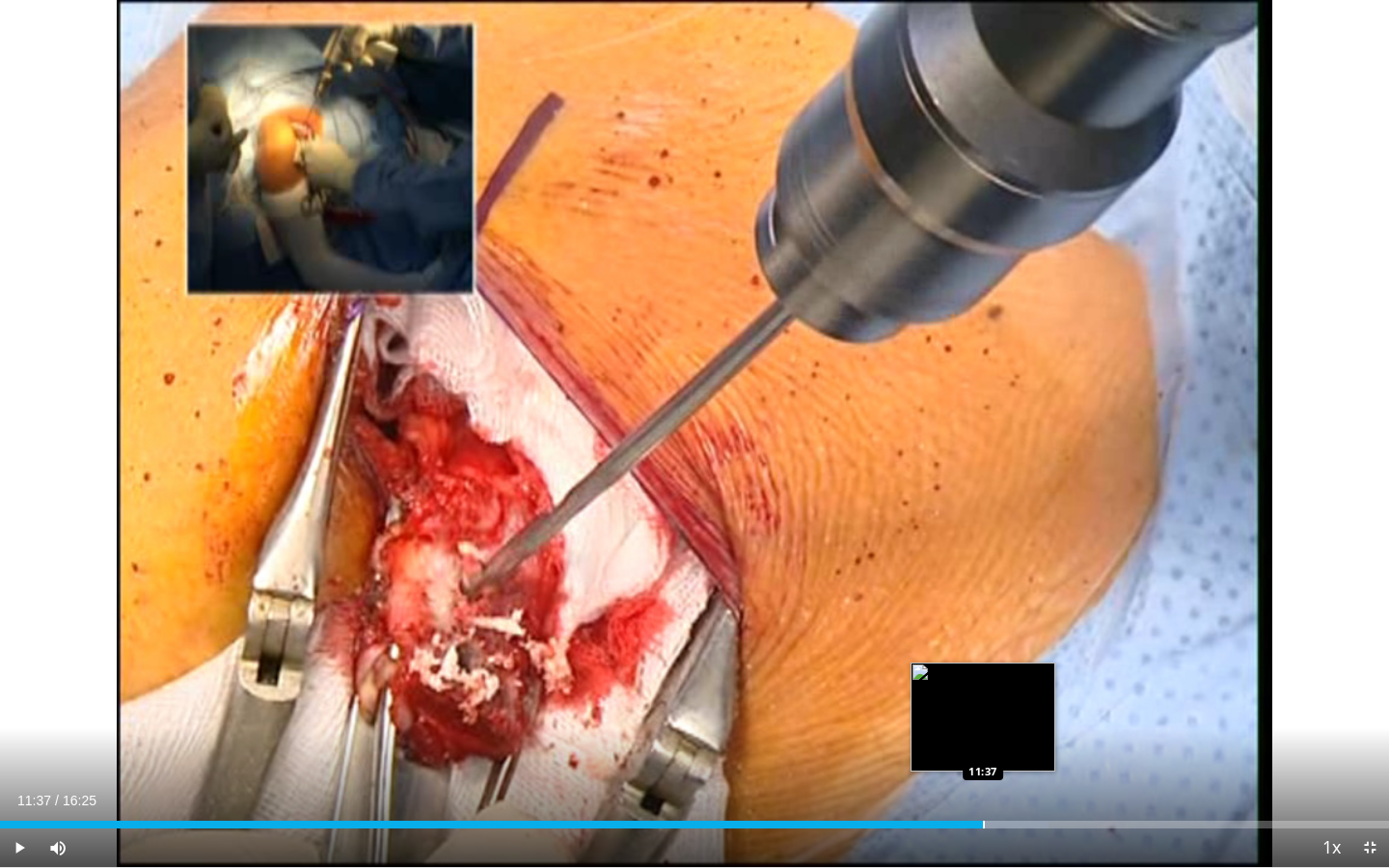
click at [982, 677] on div "Progress Bar" at bounding box center [983, 825] width 2 height 8
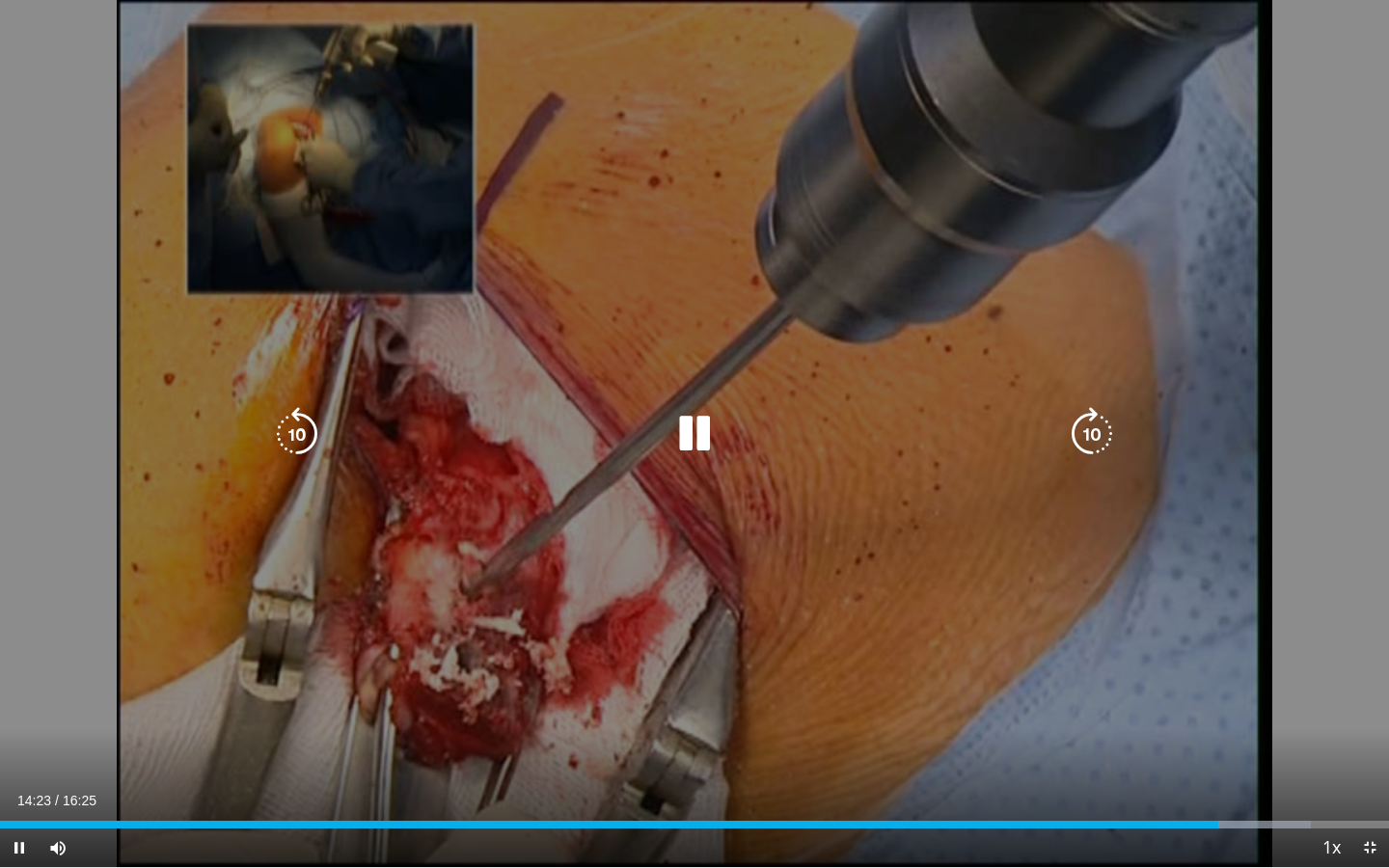
click at [968, 611] on div "10 seconds Tap to unmute" at bounding box center [694, 433] width 1389 height 867
